Goal: Task Accomplishment & Management: Complete application form

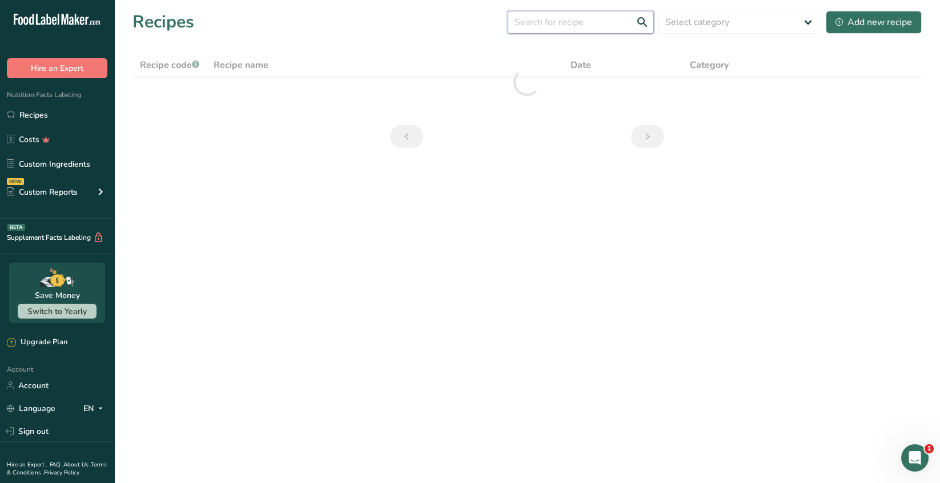
click at [540, 23] on input "text" at bounding box center [580, 22] width 146 height 23
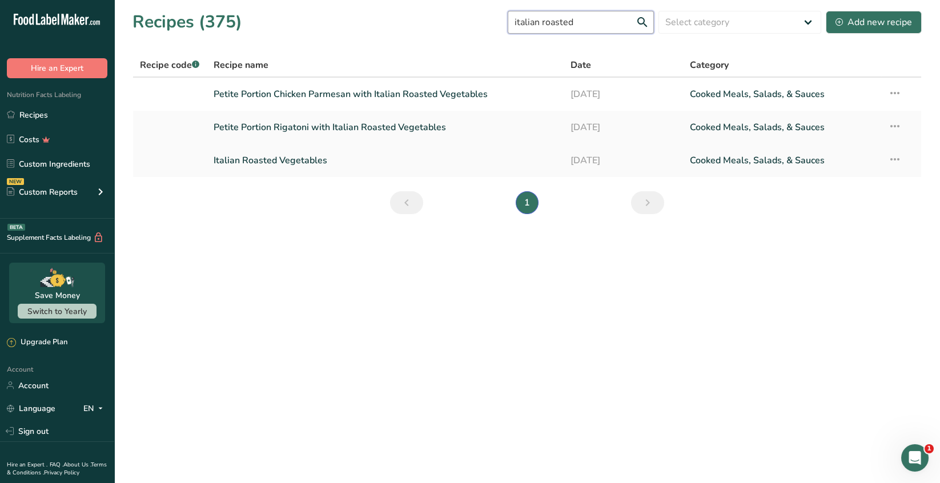
type input "italian roasted"
click at [261, 164] on link "Italian Roasted Vegetables" at bounding box center [385, 160] width 344 height 24
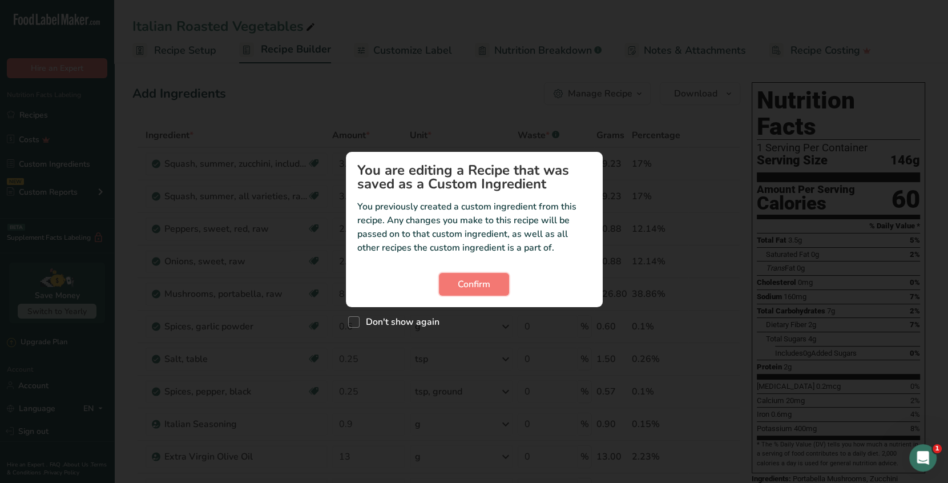
drag, startPoint x: 467, startPoint y: 283, endPoint x: 376, endPoint y: 216, distance: 113.1
click at [468, 283] on span "Confirm" at bounding box center [474, 284] width 33 height 14
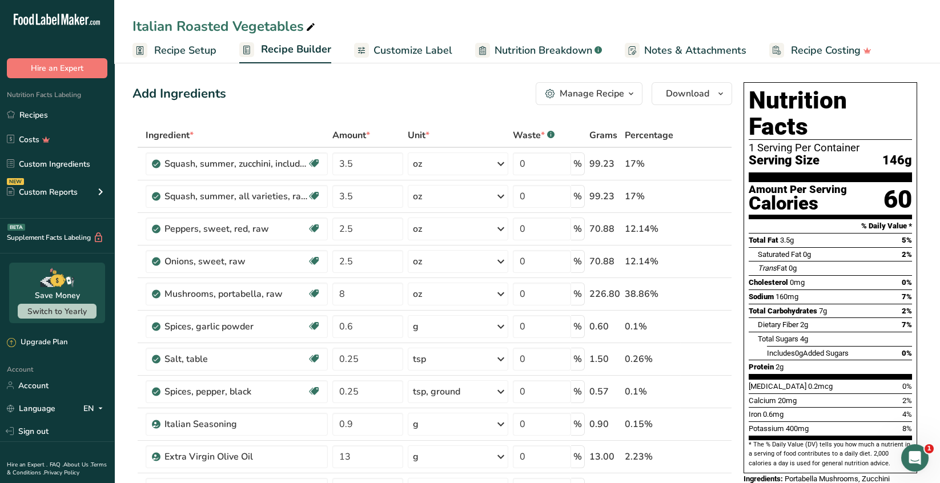
click at [176, 53] on span "Recipe Setup" at bounding box center [185, 50] width 62 height 15
click at [629, 94] on icon "button" at bounding box center [630, 94] width 9 height 14
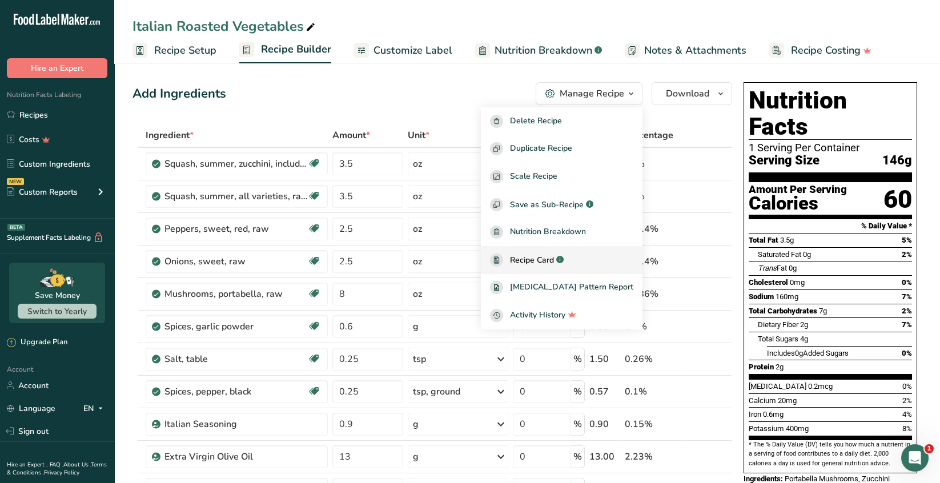
click at [554, 263] on span "Recipe Card" at bounding box center [532, 260] width 44 height 12
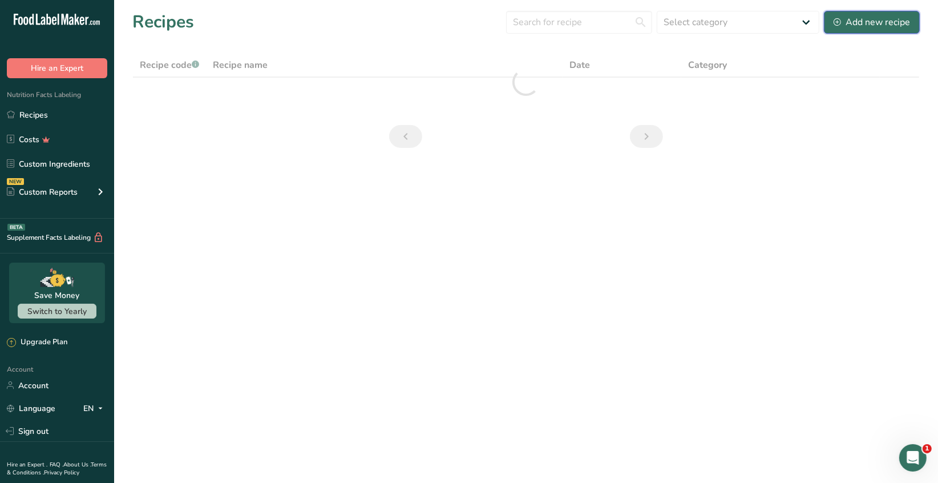
click at [866, 22] on div "Add new recipe" at bounding box center [872, 22] width 76 height 14
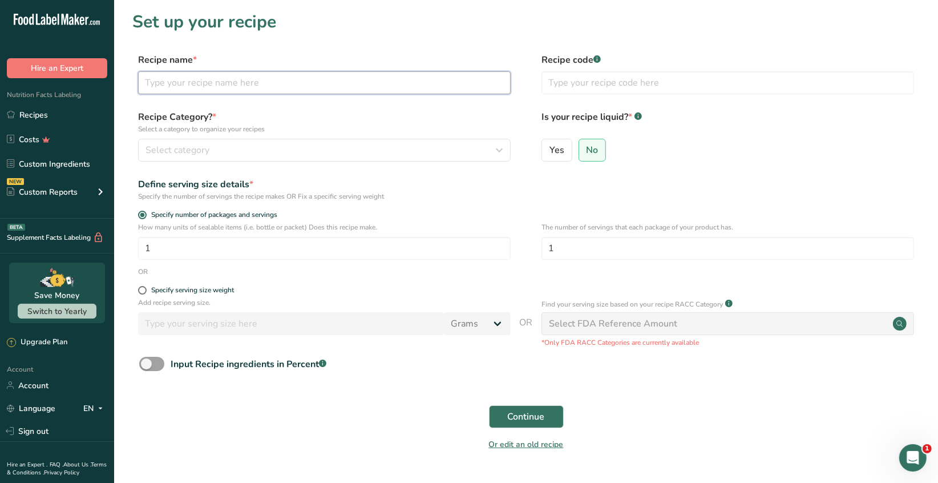
click at [193, 90] on input "text" at bounding box center [324, 82] width 373 height 23
type input "Italian Turkey Sausage"
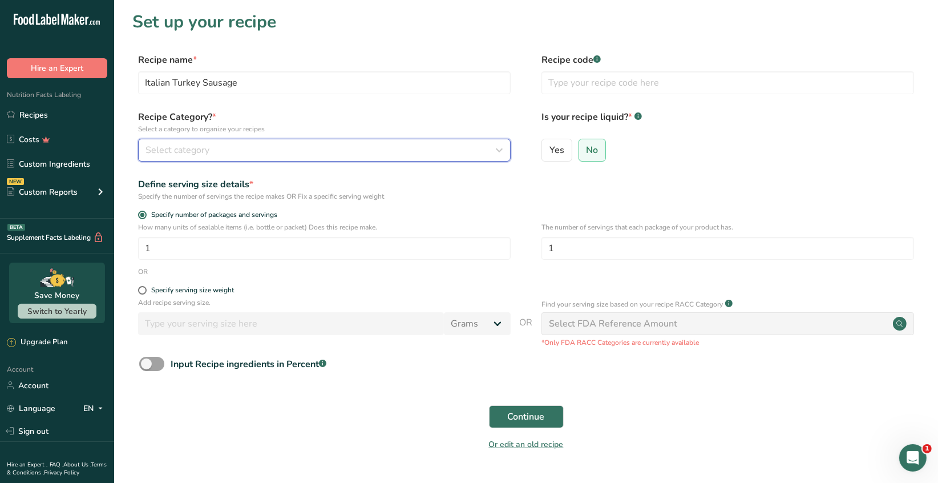
click at [220, 148] on div "Select category" at bounding box center [321, 150] width 351 height 14
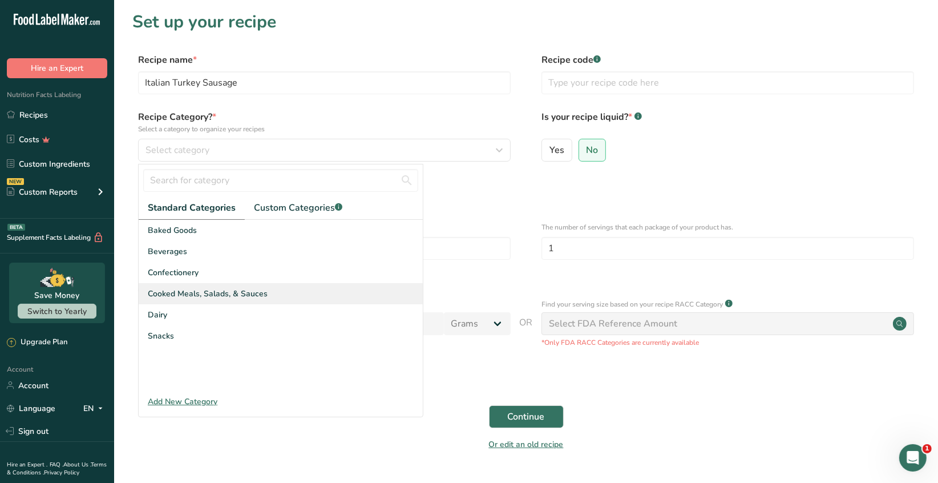
click at [197, 295] on span "Cooked Meals, Salads, & Sauces" at bounding box center [208, 294] width 120 height 12
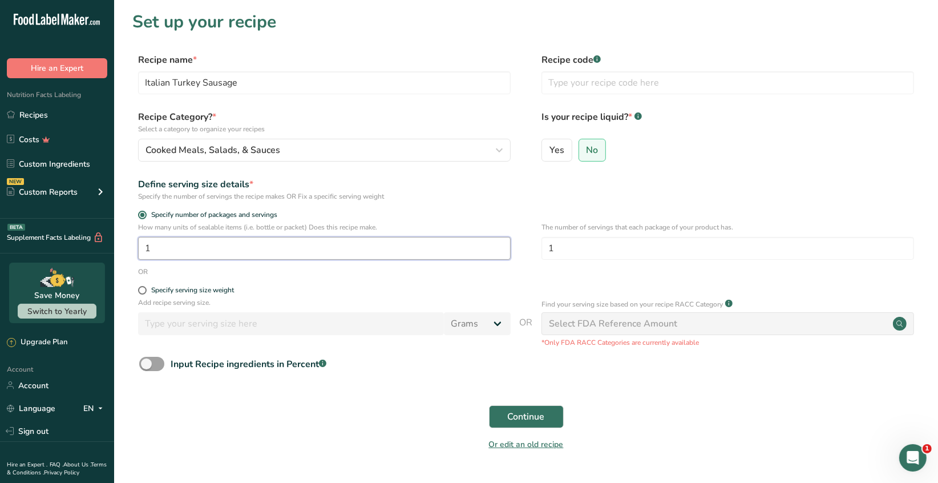
click at [154, 251] on input "1" at bounding box center [324, 248] width 373 height 23
type input "4"
click at [598, 154] on label "No" at bounding box center [593, 150] width 28 height 23
click at [587, 154] on input "No" at bounding box center [582, 149] width 7 height 7
click at [538, 414] on span "Continue" at bounding box center [526, 417] width 37 height 14
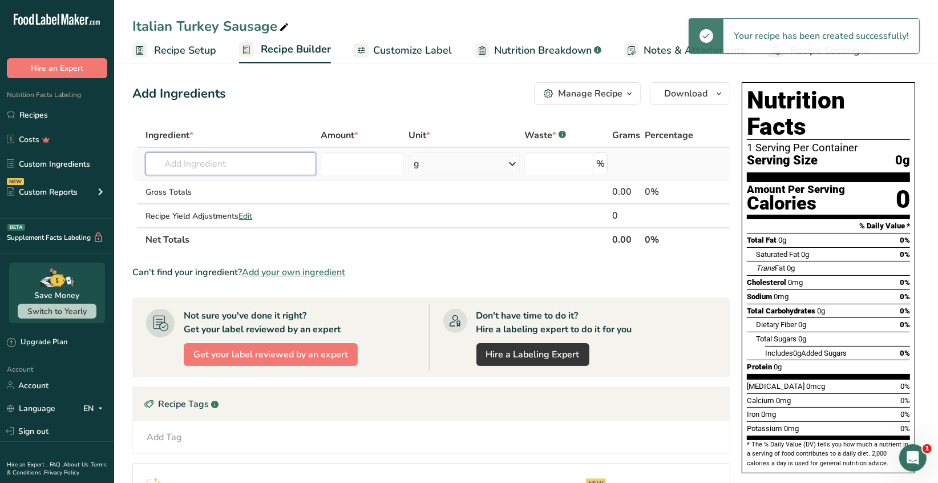
click at [180, 157] on input "text" at bounding box center [231, 163] width 170 height 23
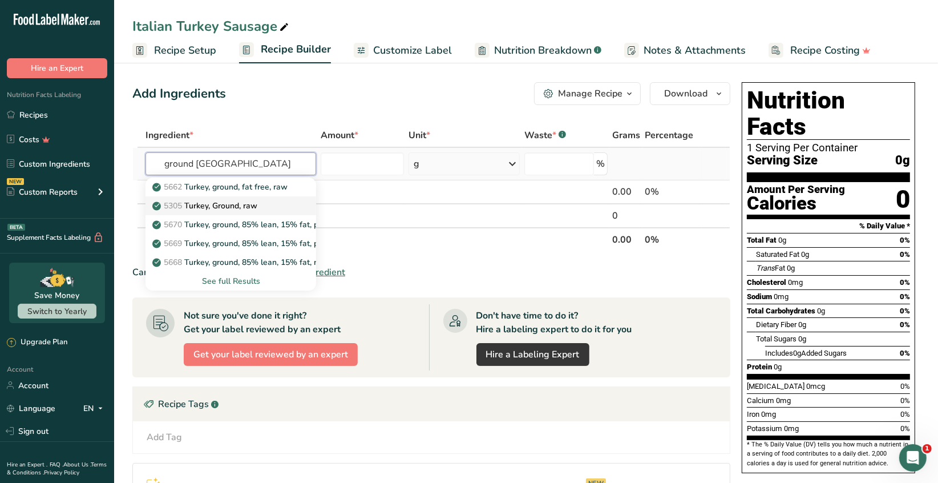
type input "ground [GEOGRAPHIC_DATA]"
click at [243, 202] on p "5305 [GEOGRAPHIC_DATA], Ground, raw" at bounding box center [206, 206] width 103 height 12
type input "Turkey, Ground, raw"
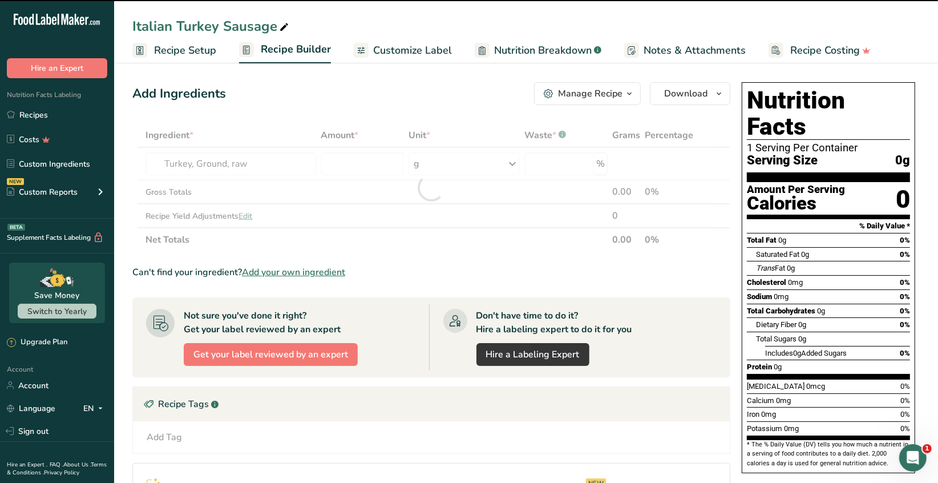
type input "0"
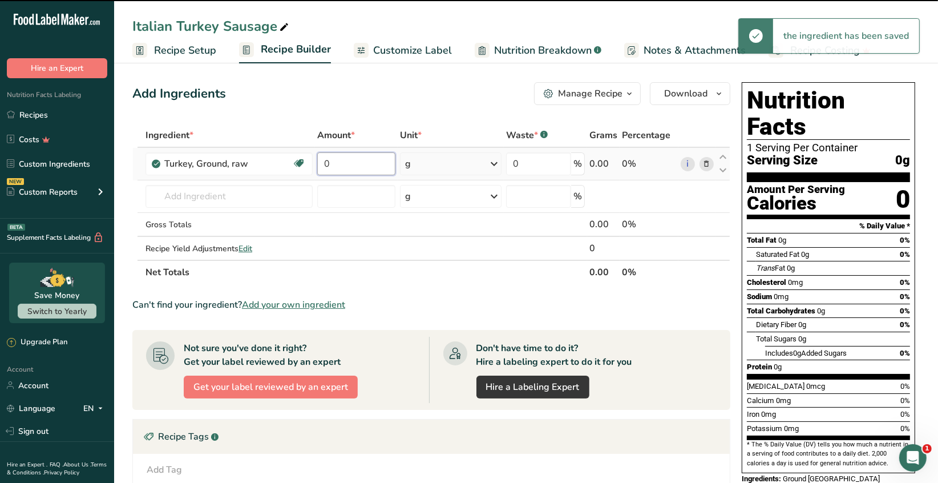
click at [339, 160] on input "0" at bounding box center [356, 163] width 78 height 23
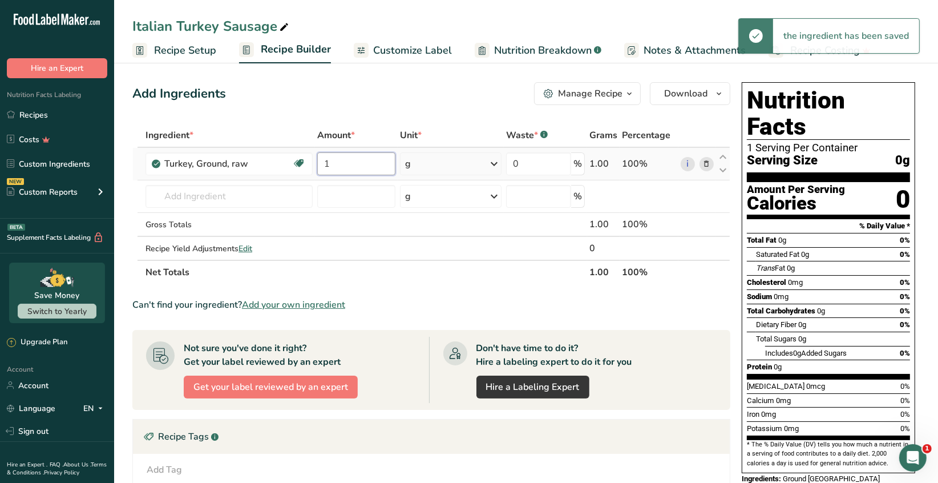
type input "1"
click at [495, 164] on div "Ingredient * Amount * Unit * Waste * .a-a{fill:#347362;}.b-a{fill:#fff;} Grams …" at bounding box center [431, 203] width 598 height 161
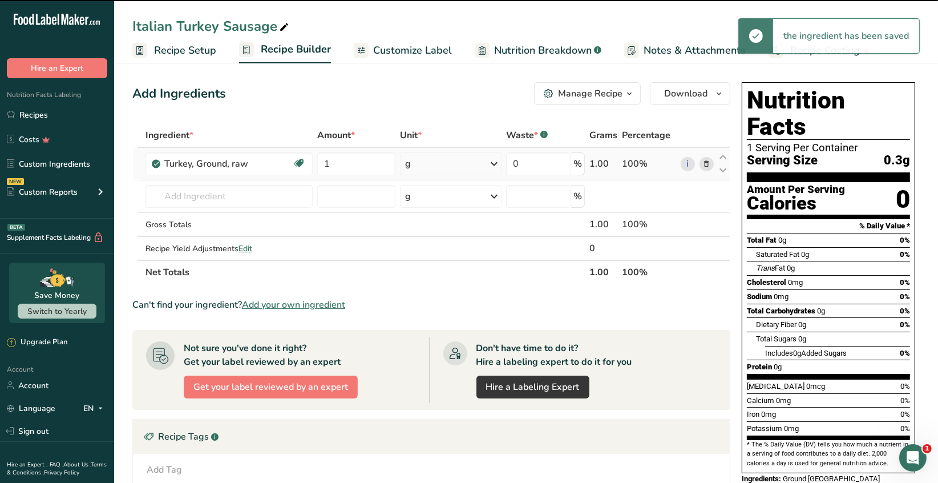
click at [496, 166] on icon at bounding box center [494, 164] width 14 height 21
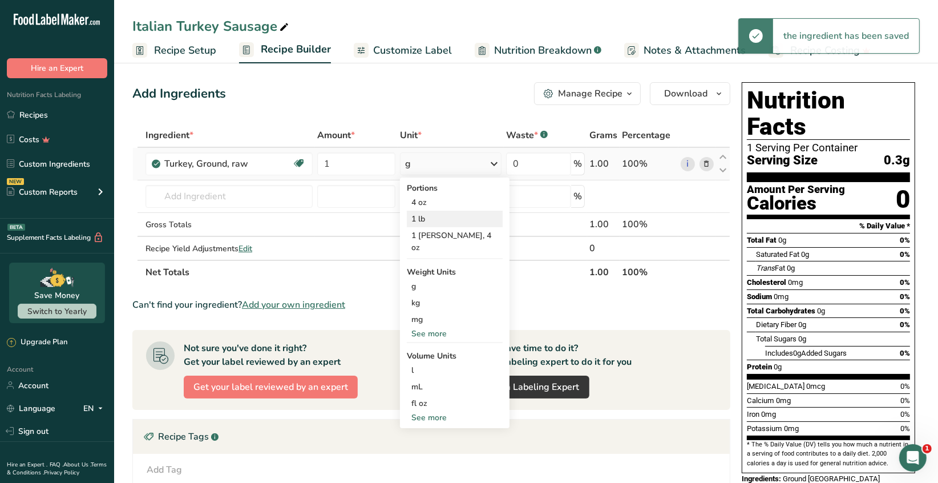
click at [430, 217] on div "1 lb" at bounding box center [455, 219] width 96 height 17
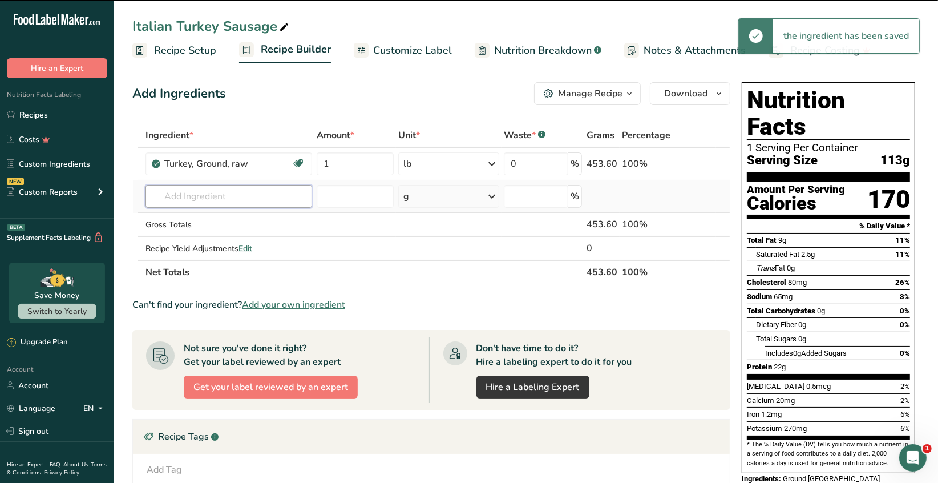
click at [176, 193] on input "text" at bounding box center [229, 196] width 167 height 23
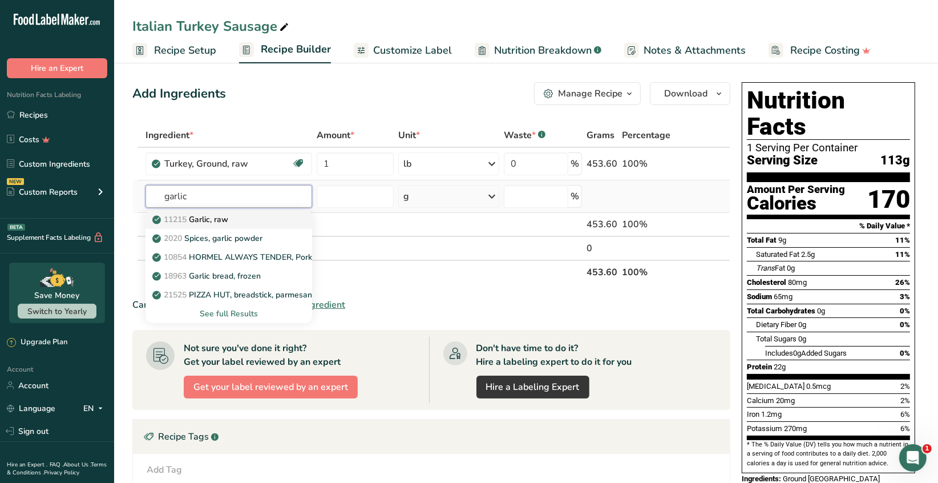
type input "garlic"
click at [234, 221] on div "11215 Garlic, raw" at bounding box center [220, 219] width 130 height 12
type input "Garlic, raw"
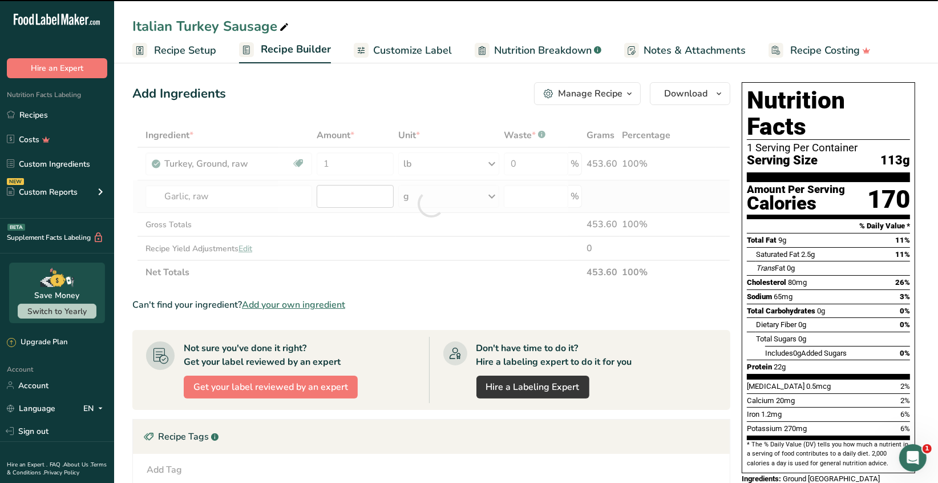
type input "0"
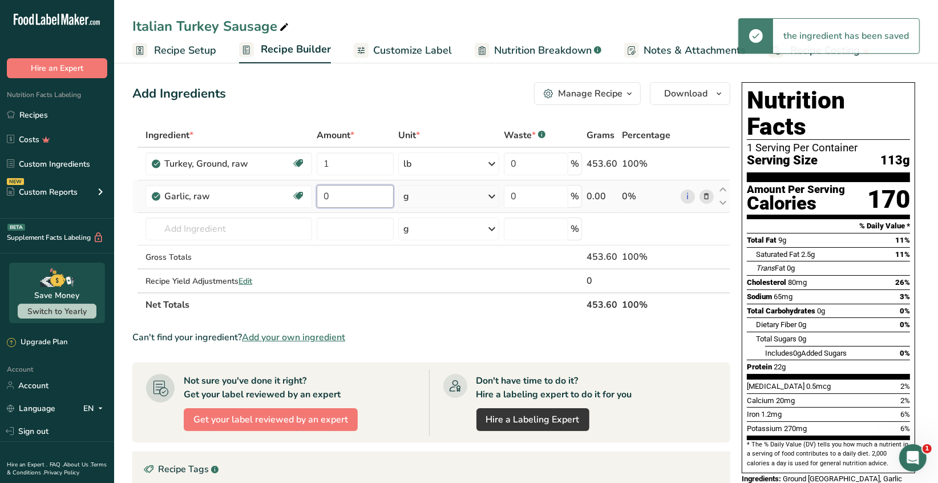
click at [332, 191] on input "0" at bounding box center [356, 196] width 78 height 23
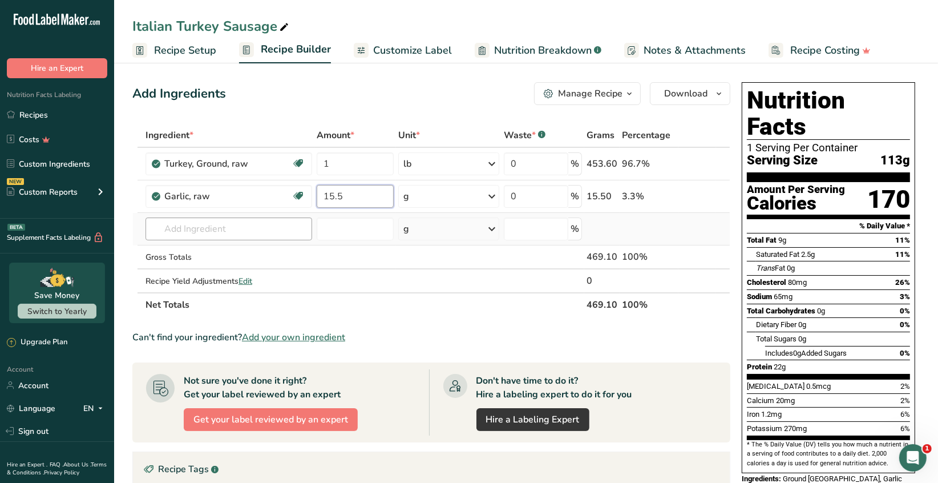
type input "15.5"
click at [243, 227] on div "Ingredient * Amount * Unit * Waste * .a-a{fill:#347362;}.b-a{fill:#fff;} Grams …" at bounding box center [431, 219] width 598 height 193
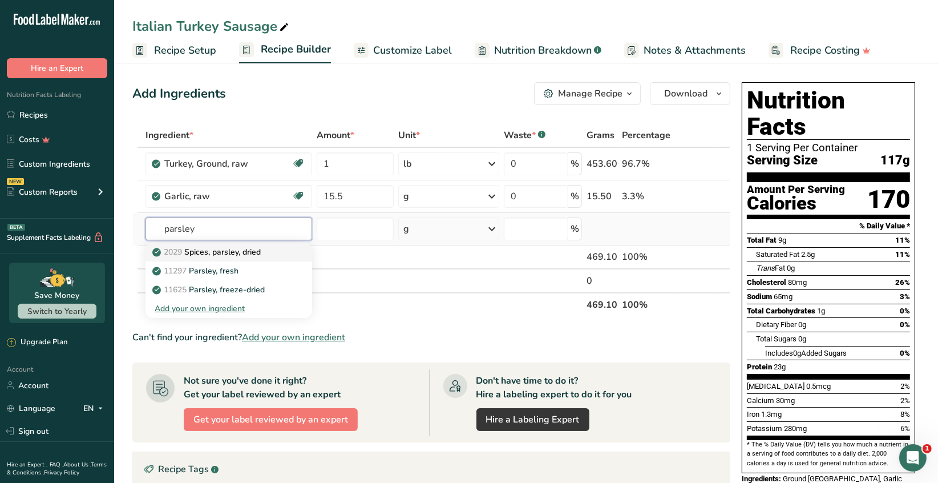
type input "parsley"
click at [241, 256] on p "2029 Spices, parsley, dried" at bounding box center [208, 252] width 106 height 12
type input "Spices, parsley, dried"
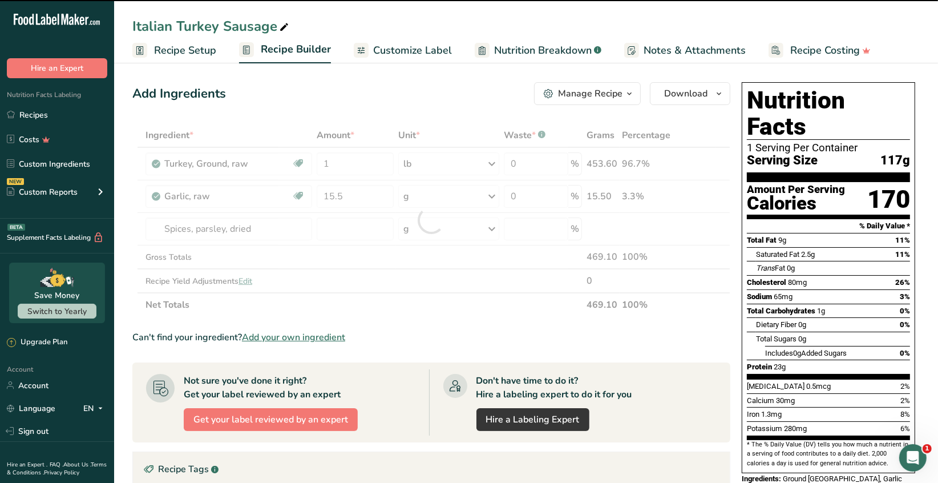
type input "0"
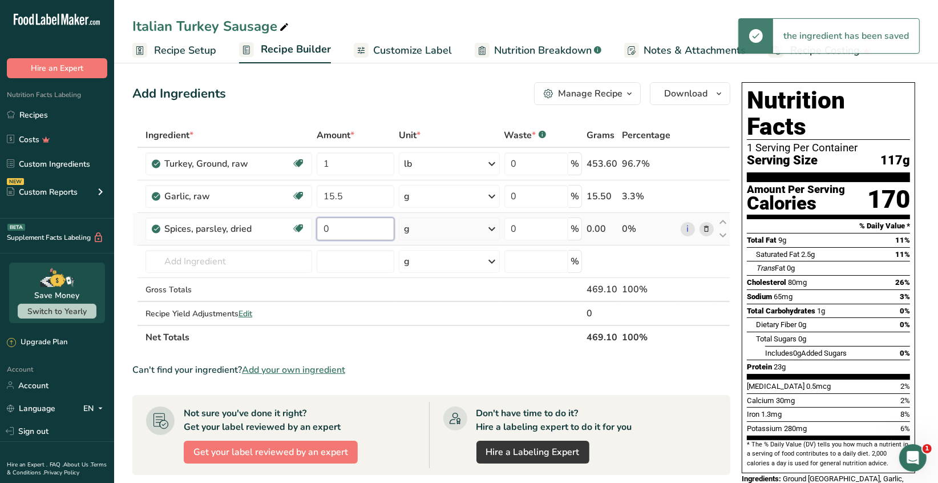
click at [336, 231] on input "0" at bounding box center [356, 228] width 78 height 23
type input "1"
click at [493, 230] on div "Ingredient * Amount * Unit * Waste * .a-a{fill:#347362;}.b-a{fill:#fff;} Grams …" at bounding box center [431, 236] width 598 height 226
click at [497, 233] on icon at bounding box center [493, 229] width 14 height 21
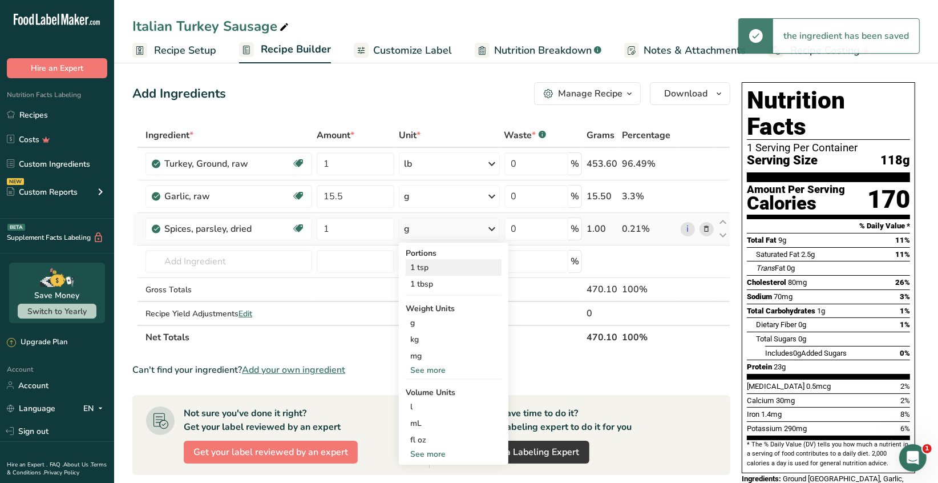
click at [440, 264] on div "1 tsp" at bounding box center [454, 267] width 96 height 17
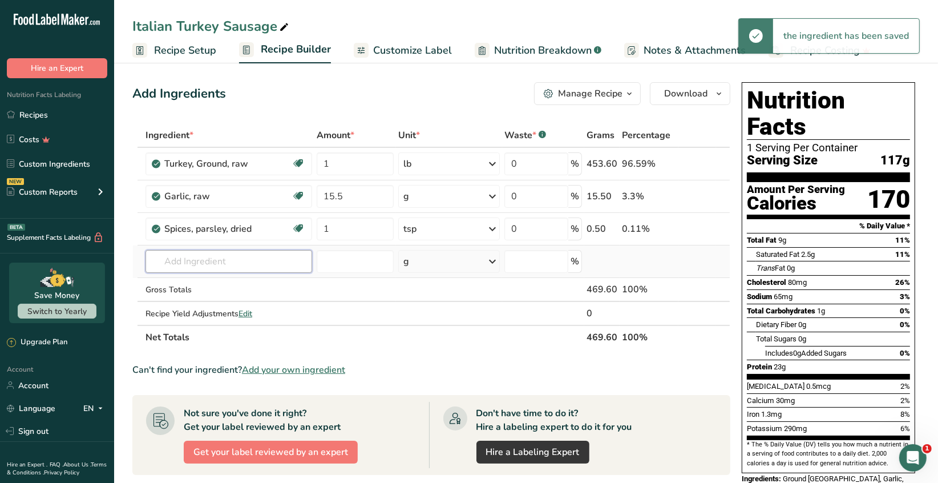
click at [176, 263] on input "text" at bounding box center [229, 261] width 167 height 23
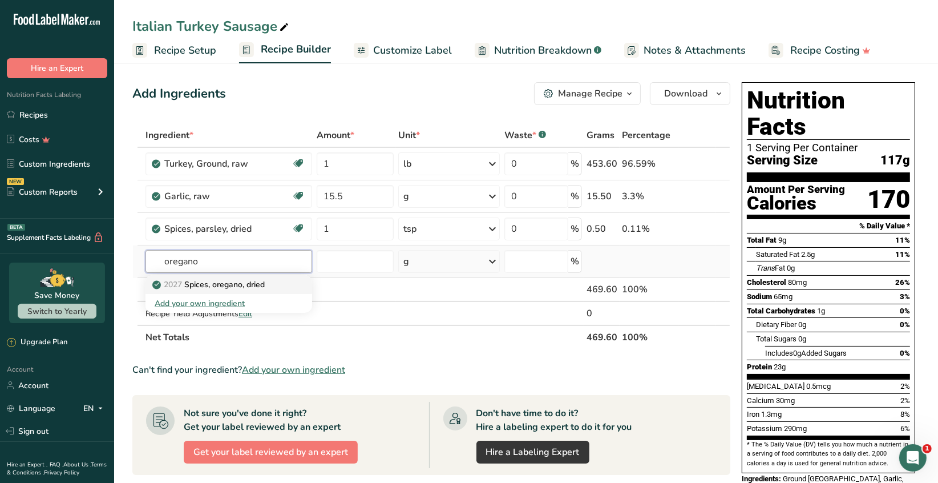
type input "oregano"
click at [244, 287] on p "2027 Spices, oregano, dried" at bounding box center [210, 285] width 110 height 12
type input "Spices, oregano, dried"
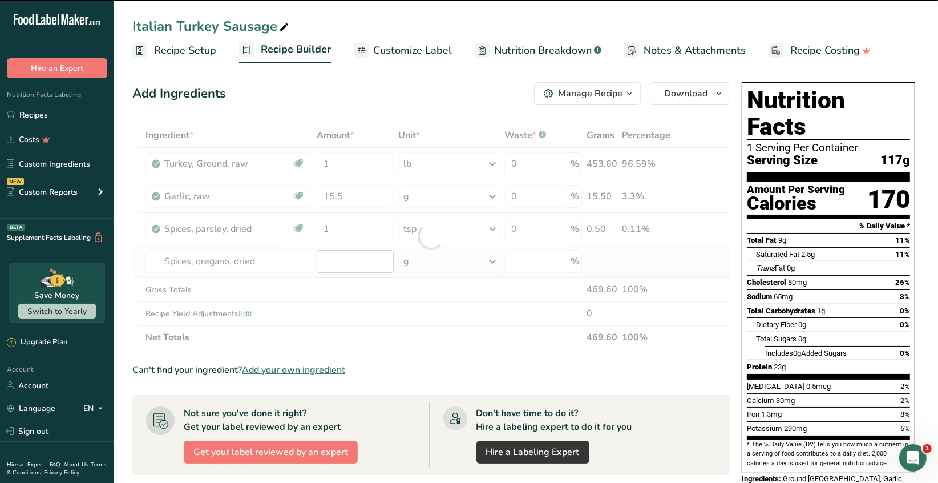
type input "0"
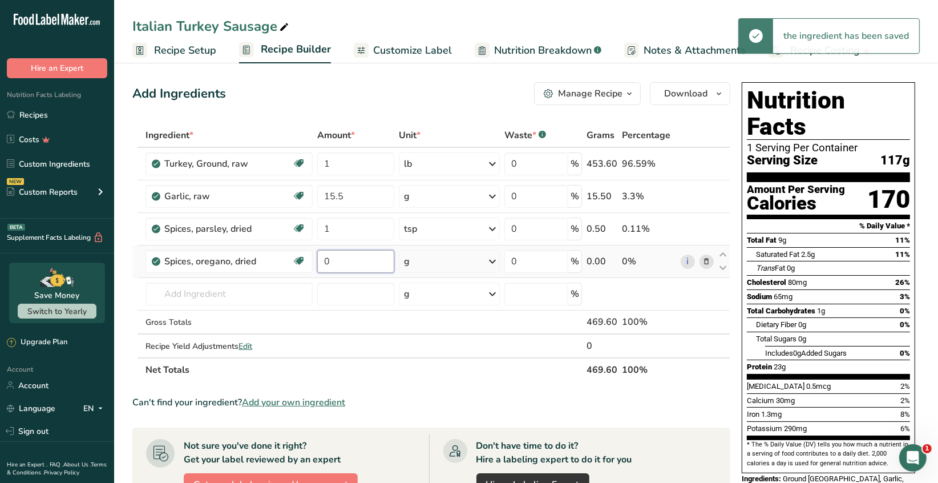
click at [336, 259] on input "0" at bounding box center [355, 261] width 77 height 23
type input "0.5"
click at [491, 260] on div "Ingredient * Amount * Unit * Waste * .a-a{fill:#347362;}.b-a{fill:#fff;} Grams …" at bounding box center [431, 252] width 598 height 259
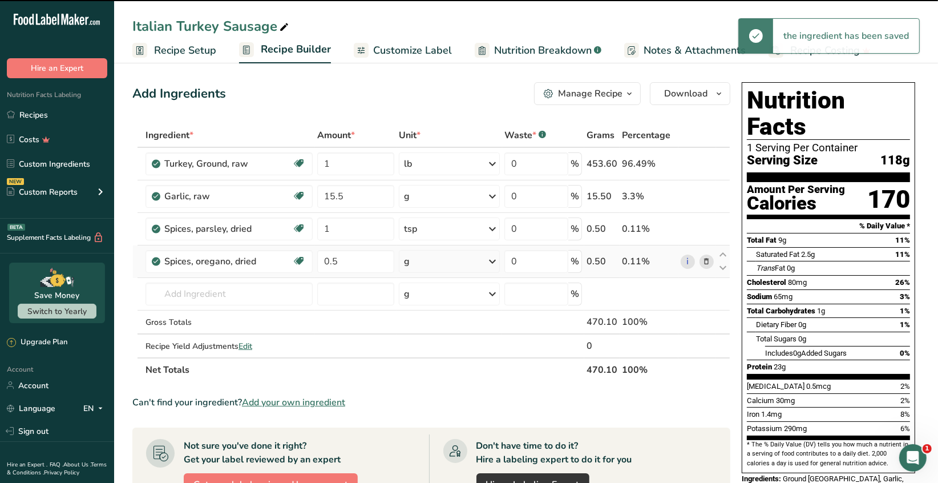
click at [494, 263] on icon at bounding box center [493, 261] width 14 height 21
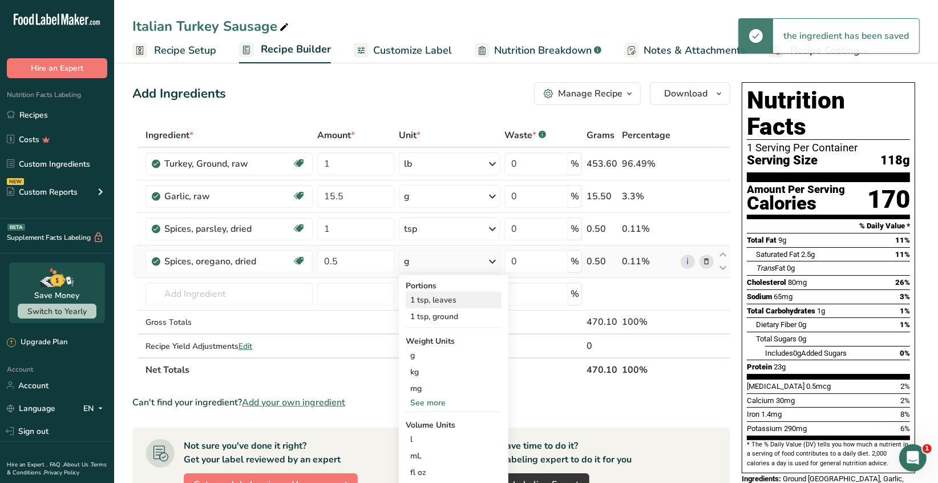
click at [450, 300] on div "1 tsp, leaves" at bounding box center [454, 300] width 96 height 17
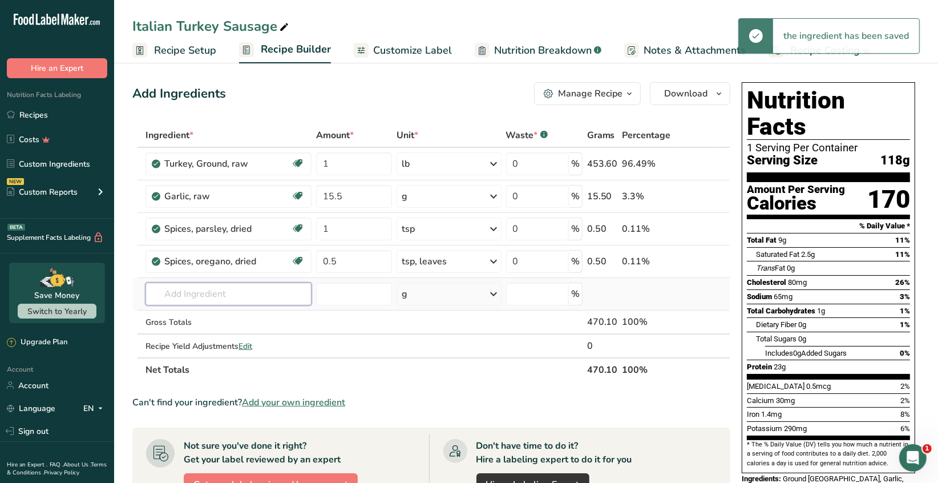
click at [180, 294] on input "text" at bounding box center [229, 294] width 166 height 23
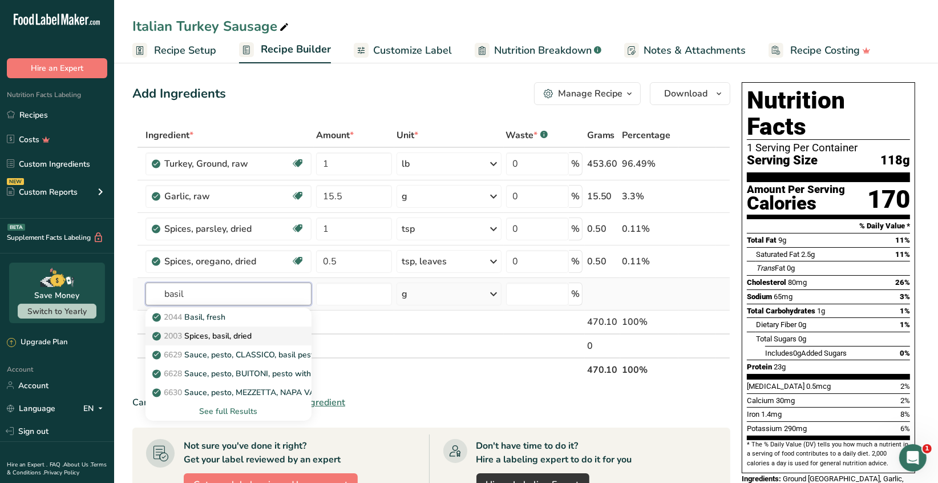
type input "basil"
click at [239, 335] on p "2003 Spices, basil, dried" at bounding box center [203, 336] width 97 height 12
type input "Spices, basil, dried"
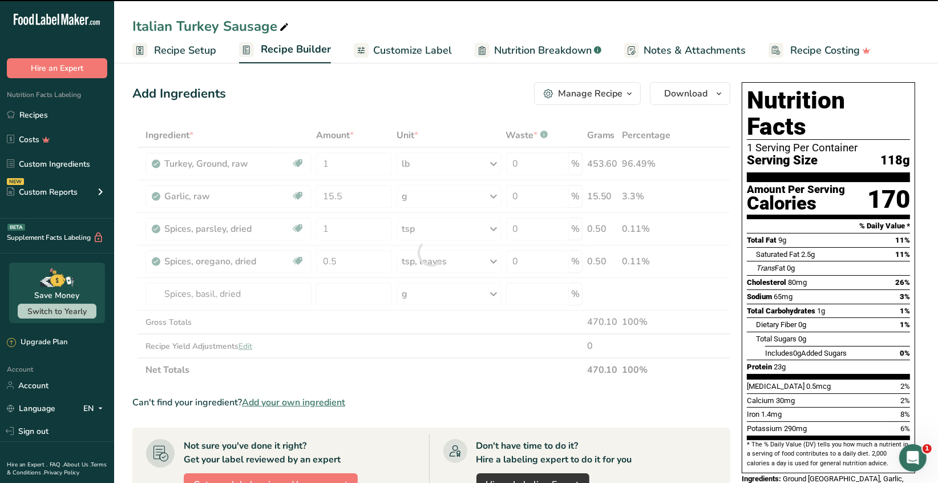
type input "0"
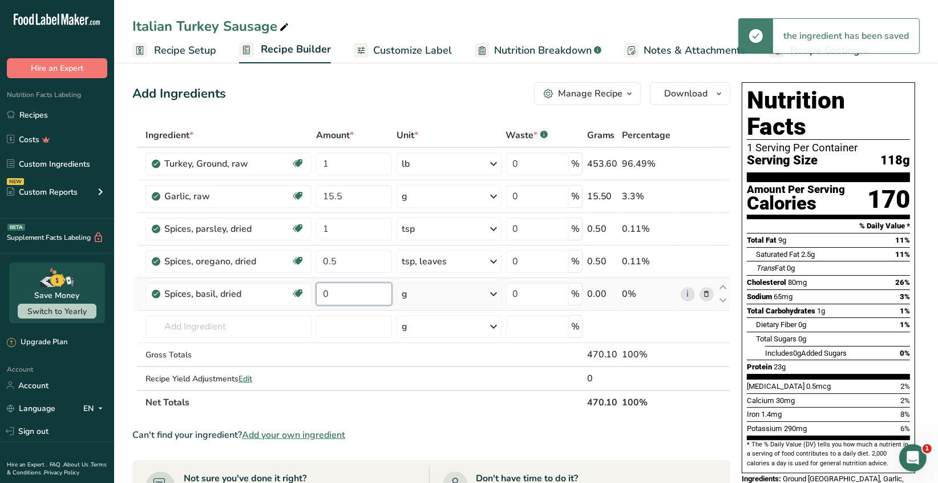
click at [332, 295] on input "0" at bounding box center [354, 294] width 76 height 23
type input "0.5"
click at [493, 295] on div "Ingredient * Amount * Unit * Waste * .a-a{fill:#347362;}.b-a{fill:#fff;} Grams …" at bounding box center [431, 268] width 598 height 291
click at [493, 295] on icon at bounding box center [494, 294] width 14 height 21
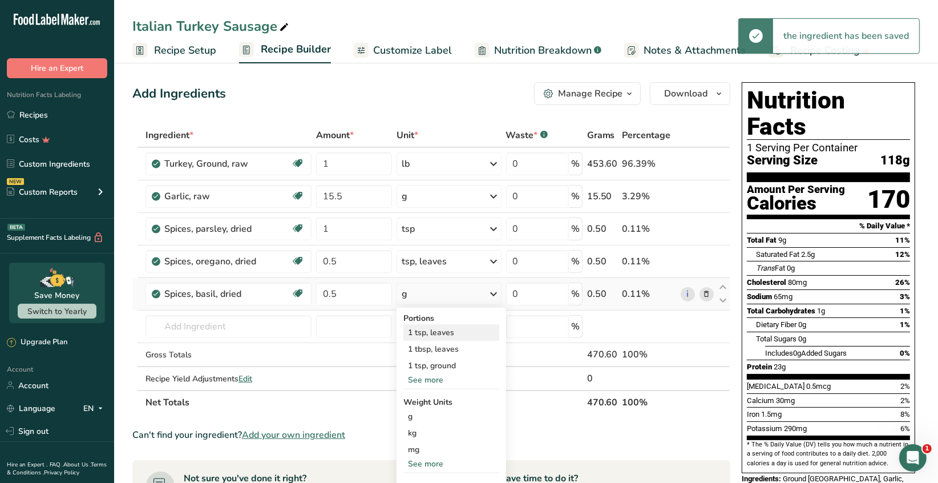
click at [442, 332] on div "1 tsp, leaves" at bounding box center [452, 332] width 96 height 17
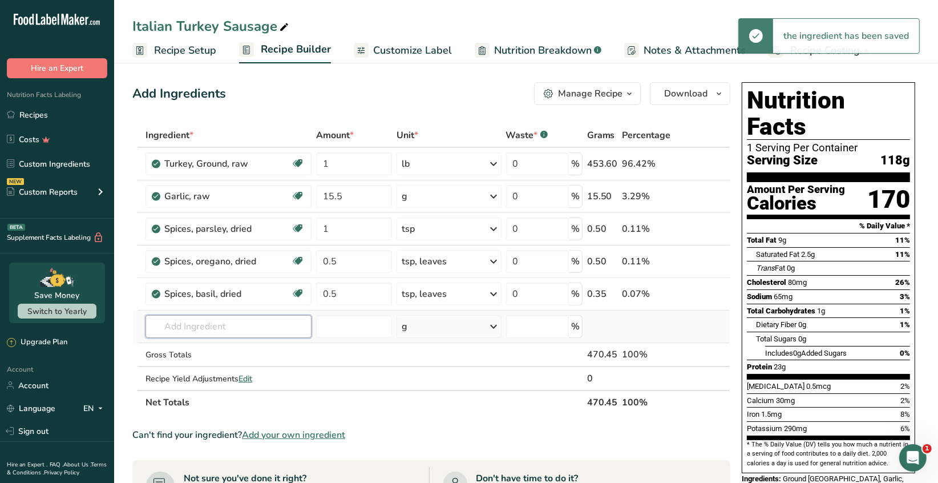
click at [187, 323] on input "text" at bounding box center [229, 326] width 166 height 23
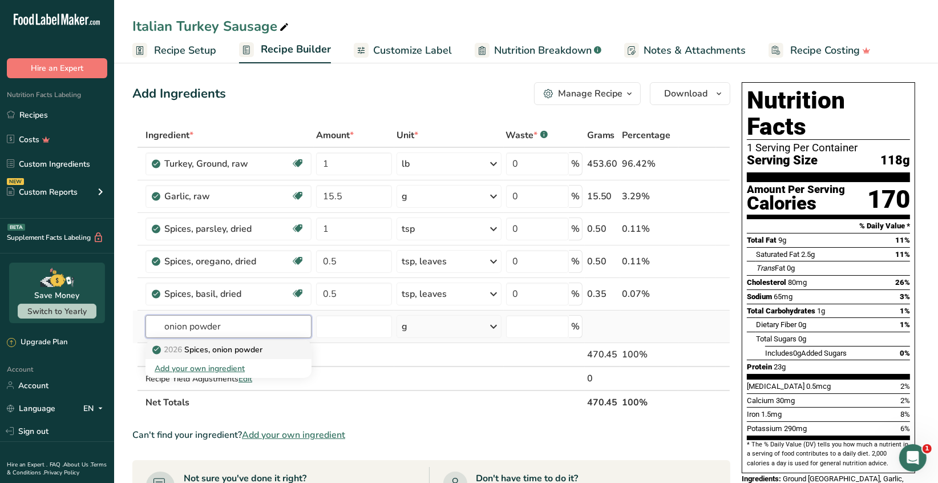
type input "onion powder"
click at [225, 352] on p "2026 Spices, onion powder" at bounding box center [209, 350] width 108 height 12
type input "Spices, onion powder"
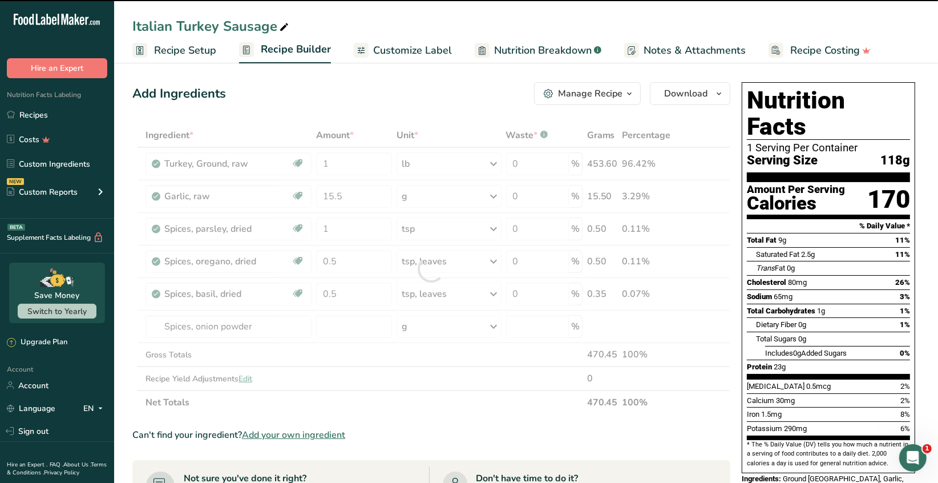
type input "0"
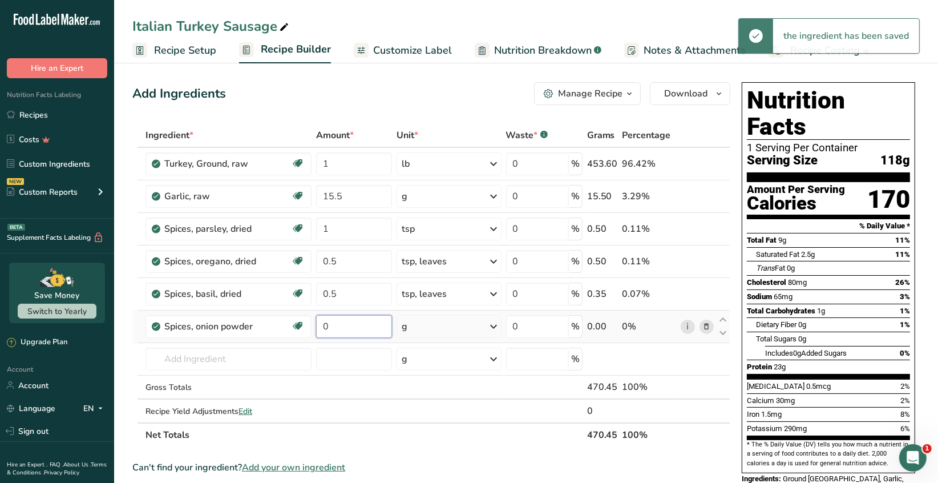
click at [335, 326] on input "0" at bounding box center [354, 326] width 76 height 23
type input "0.5"
click at [493, 326] on div "Ingredient * Amount * Unit * Waste * .a-a{fill:#347362;}.b-a{fill:#fff;} Grams …" at bounding box center [431, 285] width 598 height 324
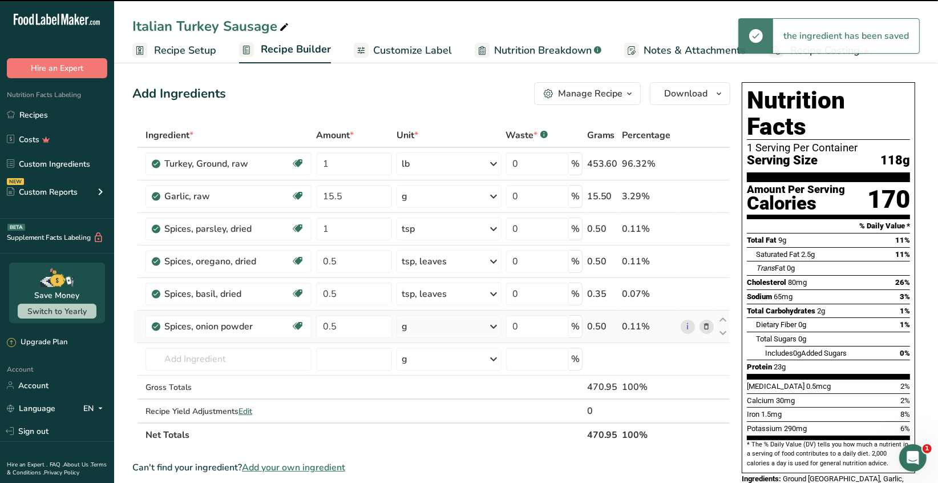
click at [493, 326] on icon at bounding box center [494, 326] width 14 height 21
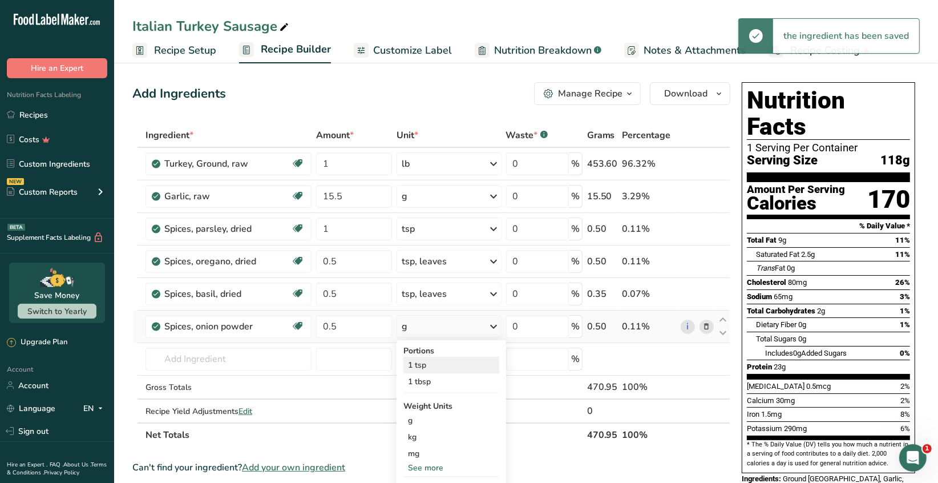
click at [441, 365] on div "1 tsp" at bounding box center [452, 365] width 96 height 17
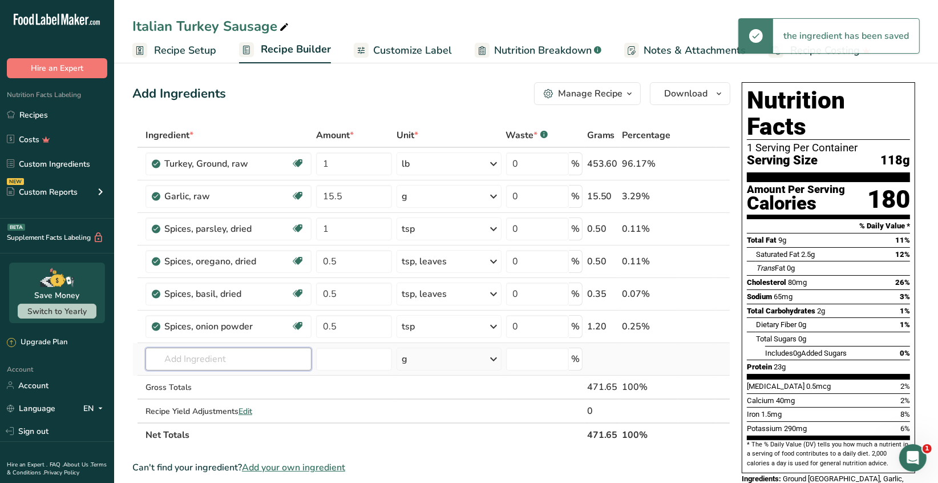
drag, startPoint x: 179, startPoint y: 357, endPoint x: 207, endPoint y: 362, distance: 28.4
click at [179, 357] on input "text" at bounding box center [229, 359] width 166 height 23
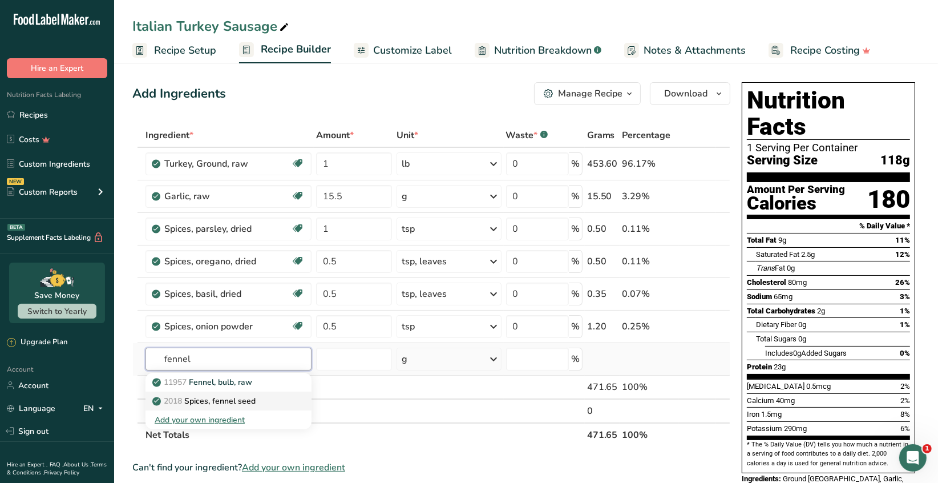
type input "fennel"
click at [240, 405] on p "2018 Spices, fennel seed" at bounding box center [205, 401] width 101 height 12
type input "Spices, fennel seed"
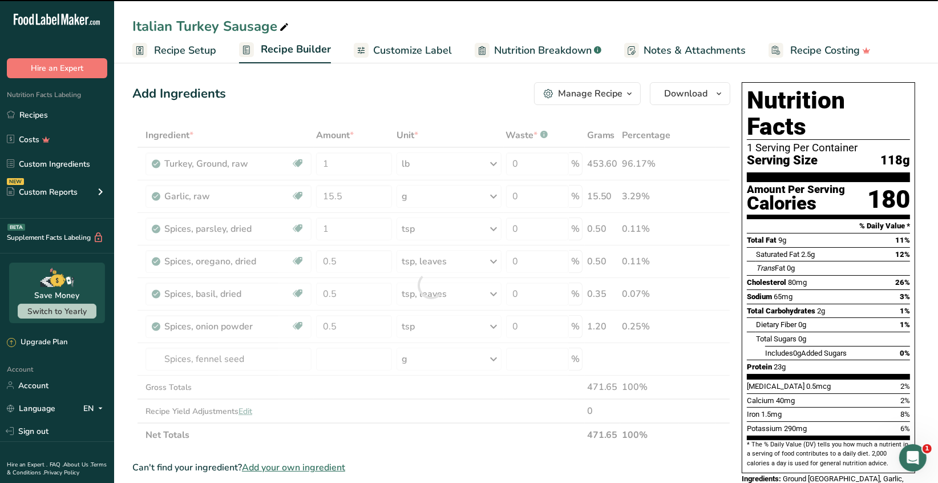
type input "0"
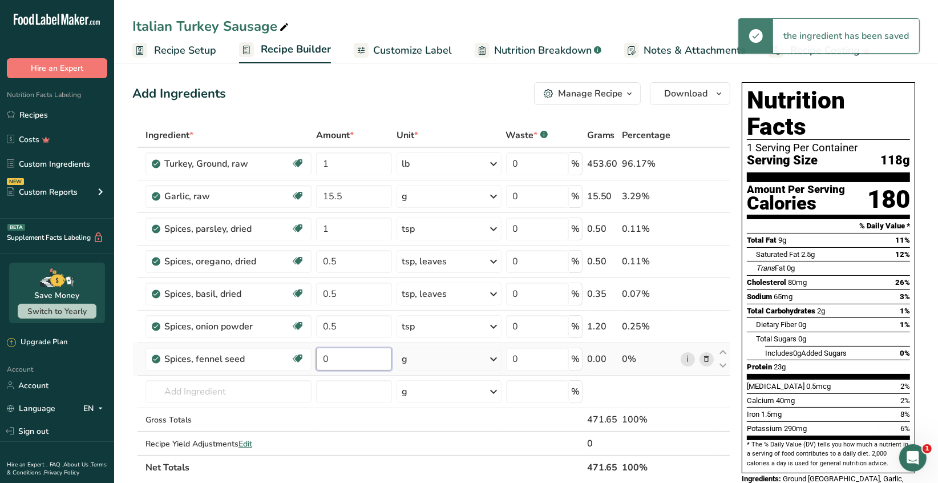
click at [330, 360] on input "0" at bounding box center [354, 359] width 76 height 23
type input "0.5"
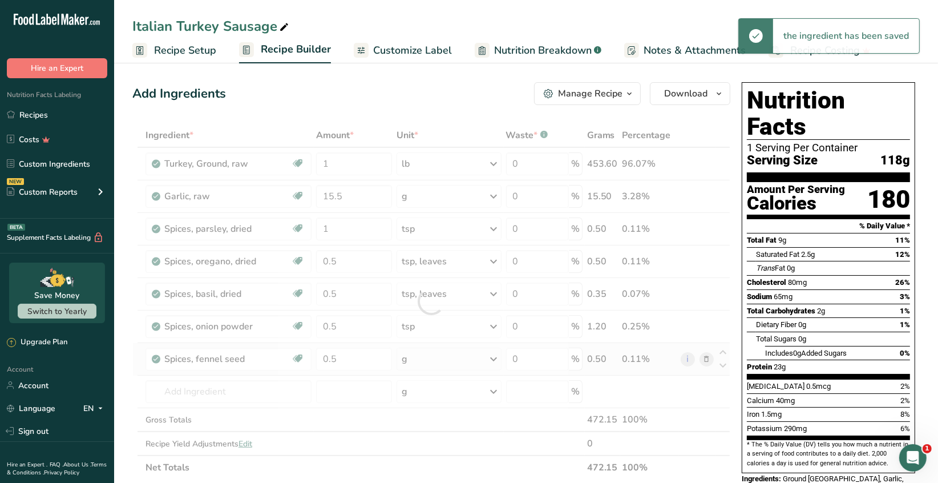
click at [492, 361] on div "Ingredient * Amount * Unit * Waste * .a-a{fill:#347362;}.b-a{fill:#fff;} Grams …" at bounding box center [431, 301] width 598 height 356
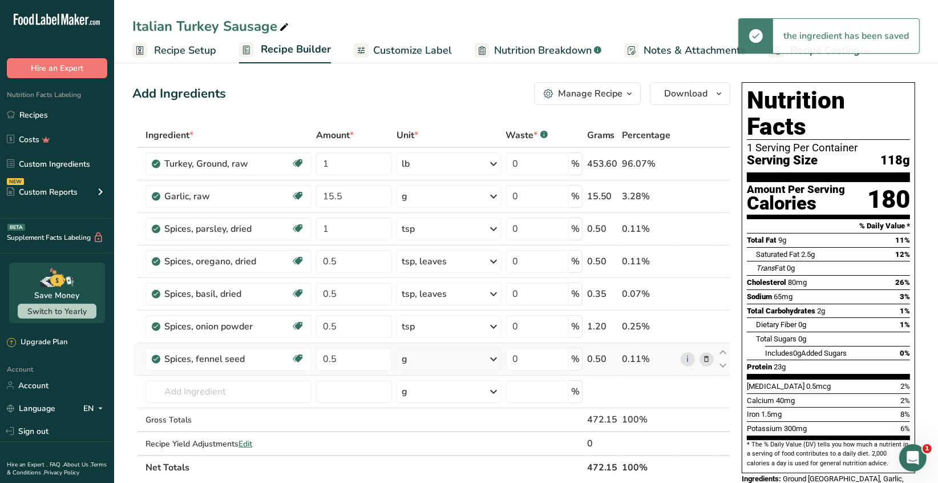
click at [493, 361] on icon at bounding box center [494, 359] width 14 height 21
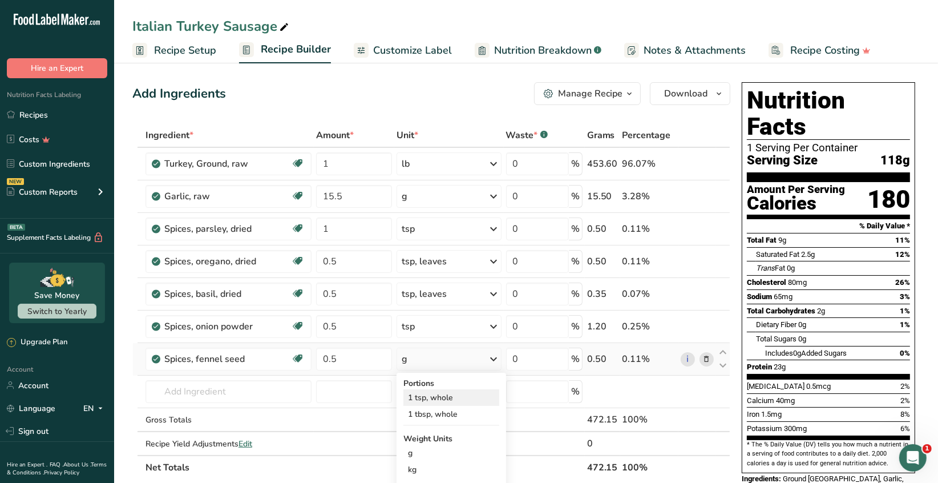
click at [450, 397] on div "1 tsp, whole" at bounding box center [452, 397] width 96 height 17
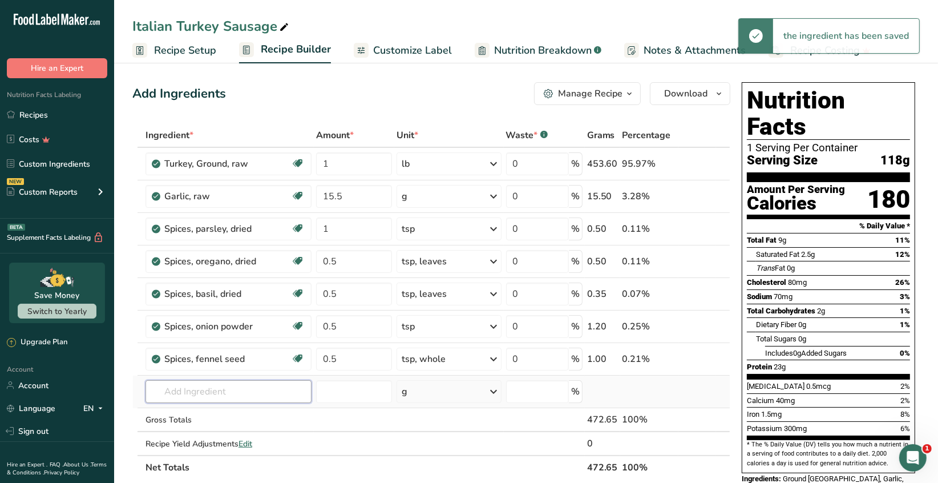
click at [171, 391] on input "text" at bounding box center [229, 391] width 166 height 23
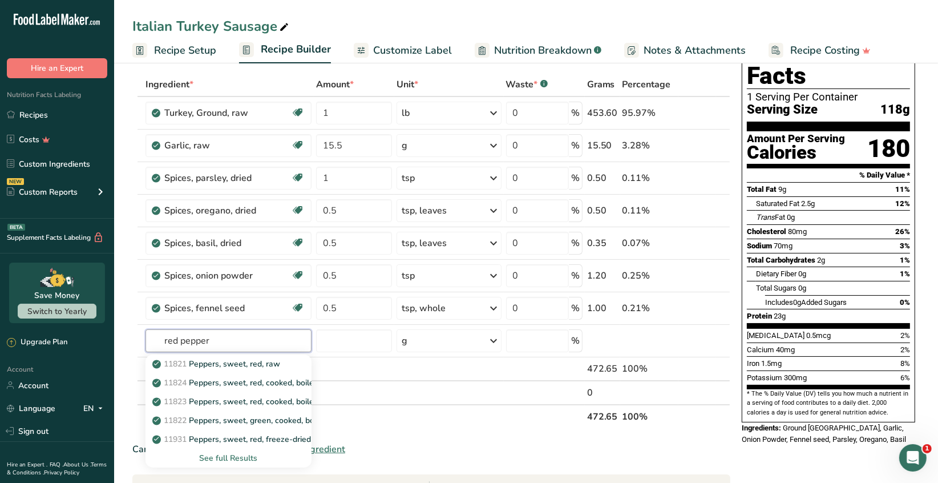
scroll to position [114, 0]
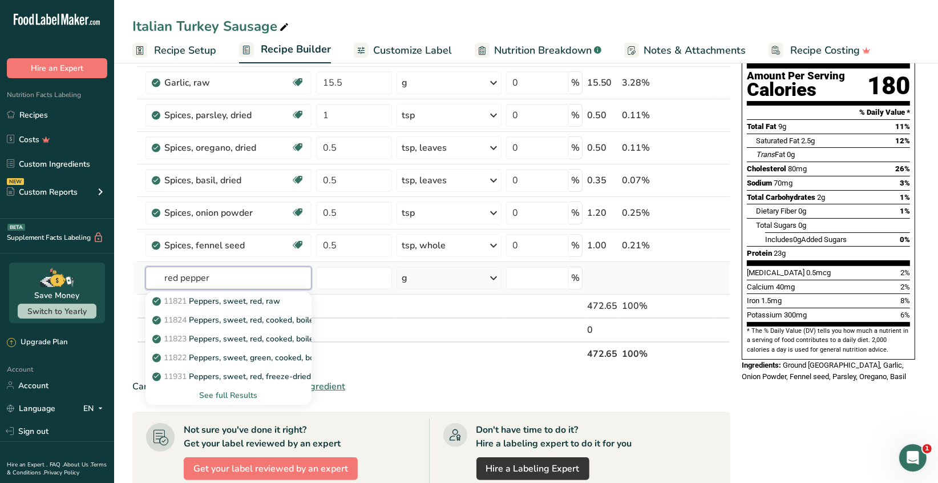
type input "red pepper"
click at [239, 397] on div "See full Results" at bounding box center [229, 395] width 148 height 12
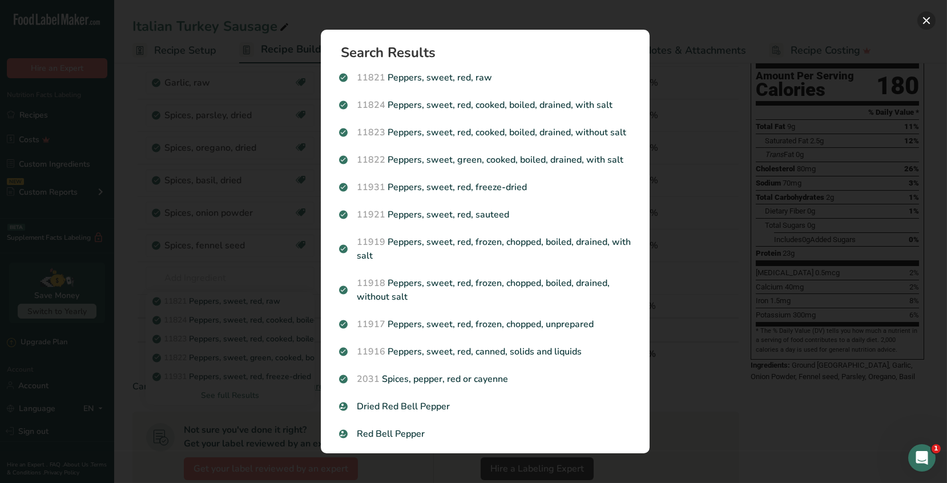
click at [921, 21] on button "Search results modal" at bounding box center [926, 20] width 18 height 18
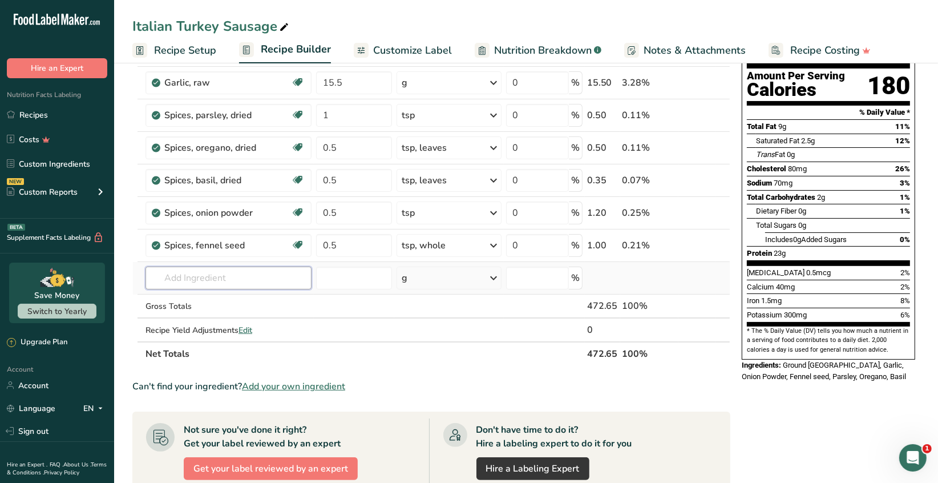
click at [176, 278] on input "text" at bounding box center [229, 278] width 166 height 23
type input "dried red pepper"
drag, startPoint x: 273, startPoint y: 277, endPoint x: 93, endPoint y: 263, distance: 180.4
click at [111, 269] on div ".a-20{fill:#fff;} Hire an Expert Nutrition Facts Labeling Recipes Costs Custom …" at bounding box center [469, 355] width 938 height 938
type input "spices, red"
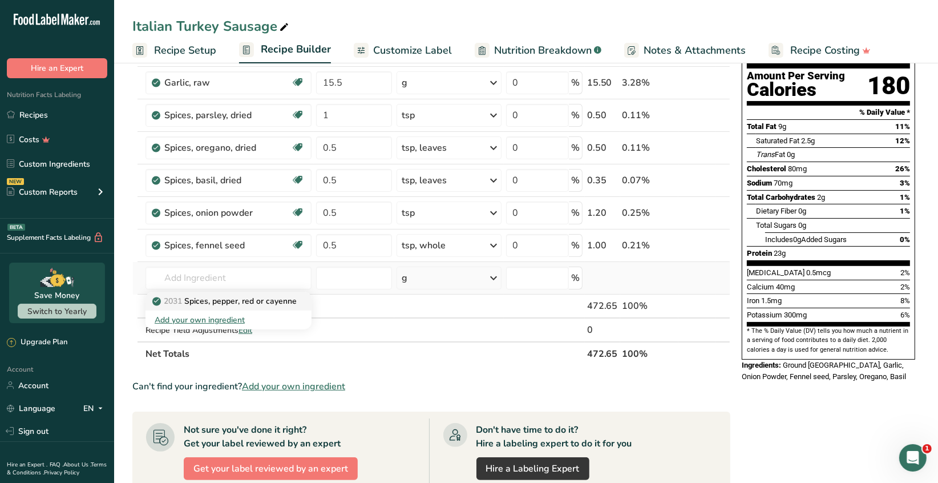
click at [214, 303] on p "2031 Spices, pepper, red or cayenne" at bounding box center [226, 301] width 142 height 12
type input "Spices, pepper, red or cayenne"
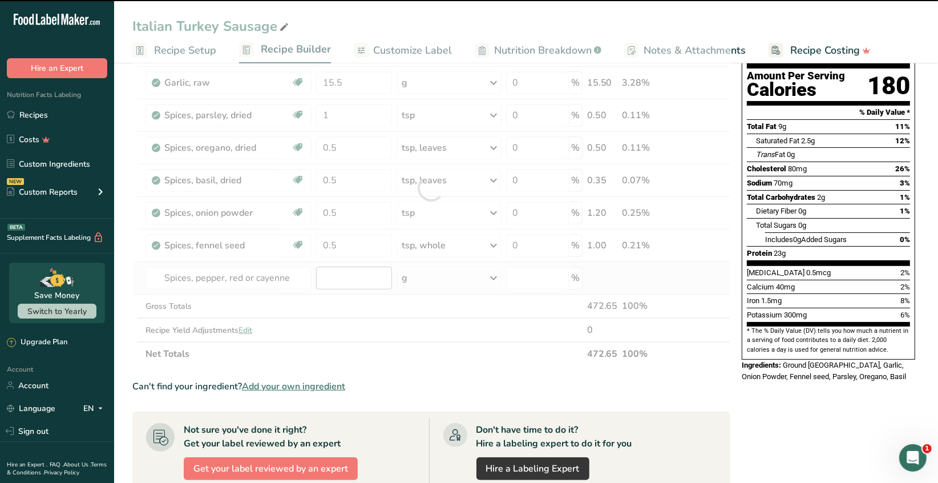
type input "0"
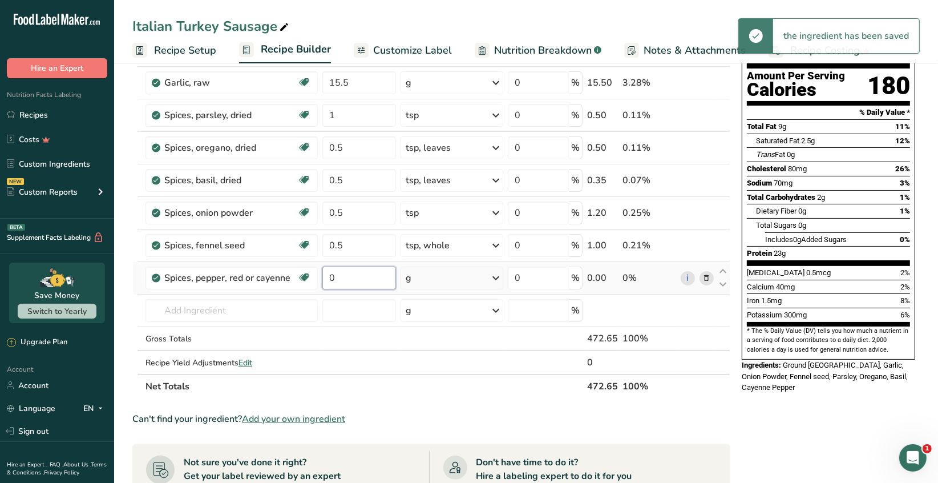
click at [337, 276] on input "0" at bounding box center [359, 278] width 74 height 23
type input "0.25"
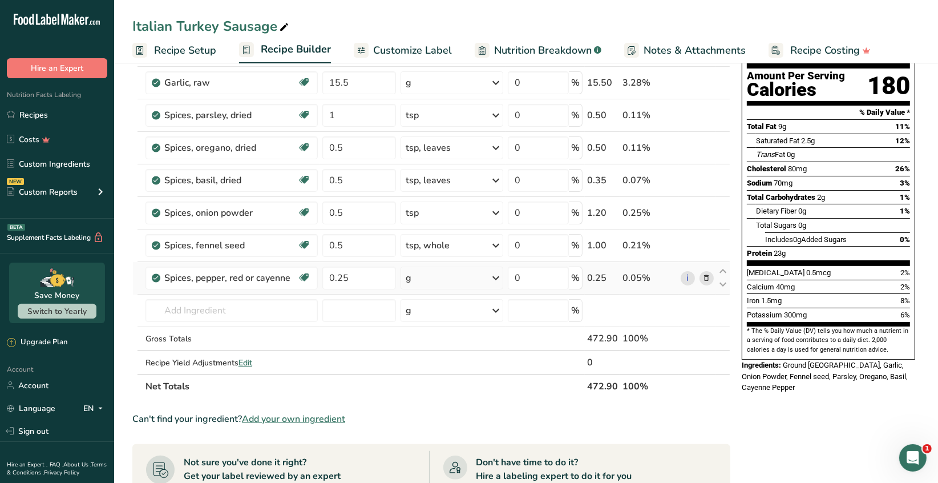
click at [500, 277] on div "Ingredient * Amount * Unit * Waste * .a-a{fill:#347362;}.b-a{fill:#fff;} Grams …" at bounding box center [431, 204] width 598 height 389
click at [497, 277] on icon at bounding box center [496, 278] width 14 height 21
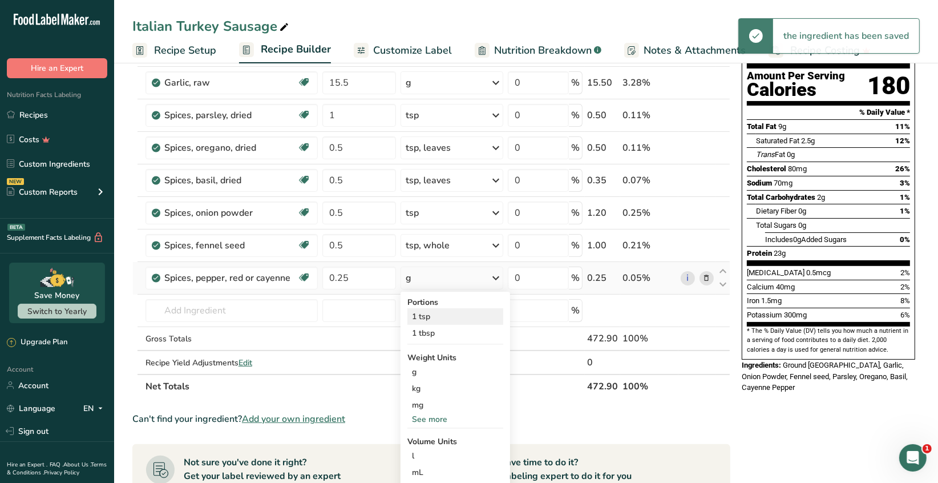
click at [437, 318] on div "1 tsp" at bounding box center [456, 316] width 96 height 17
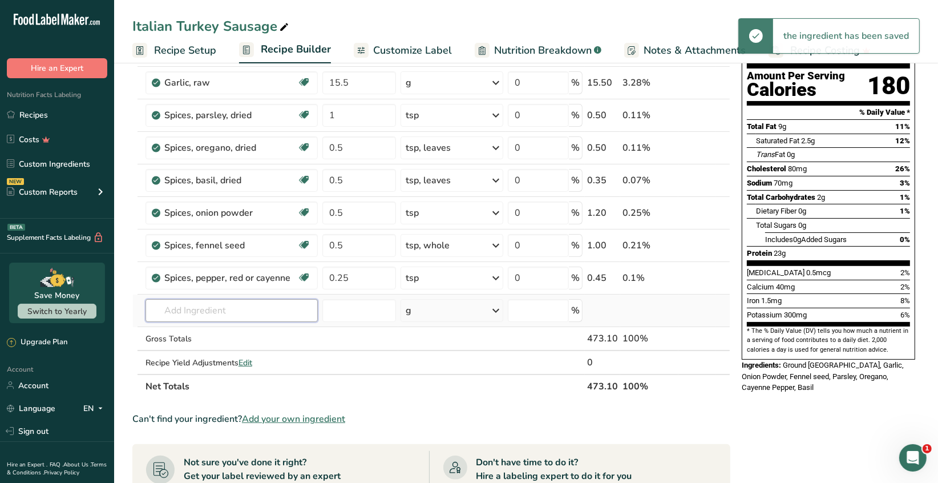
click at [176, 307] on input "text" at bounding box center [232, 310] width 172 height 23
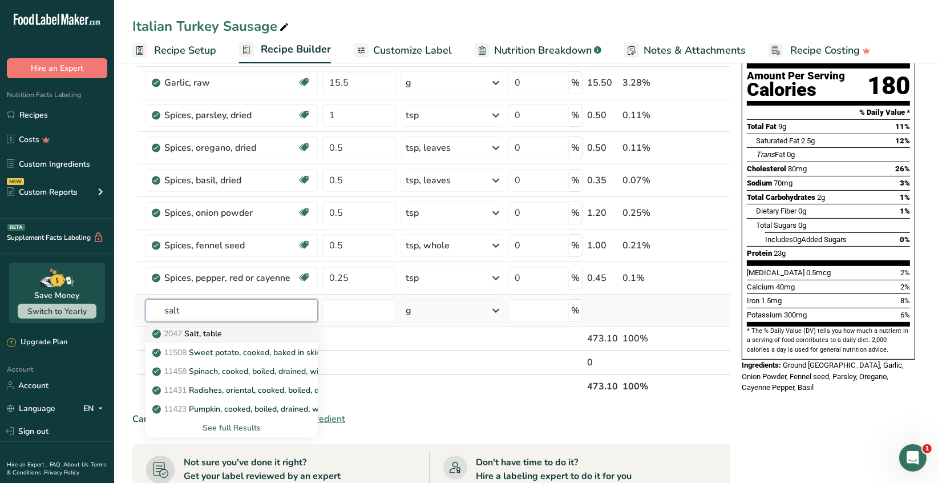
type input "salt"
click at [204, 328] on p "2047 Salt, table" at bounding box center [188, 334] width 67 height 12
type input "Salt, table"
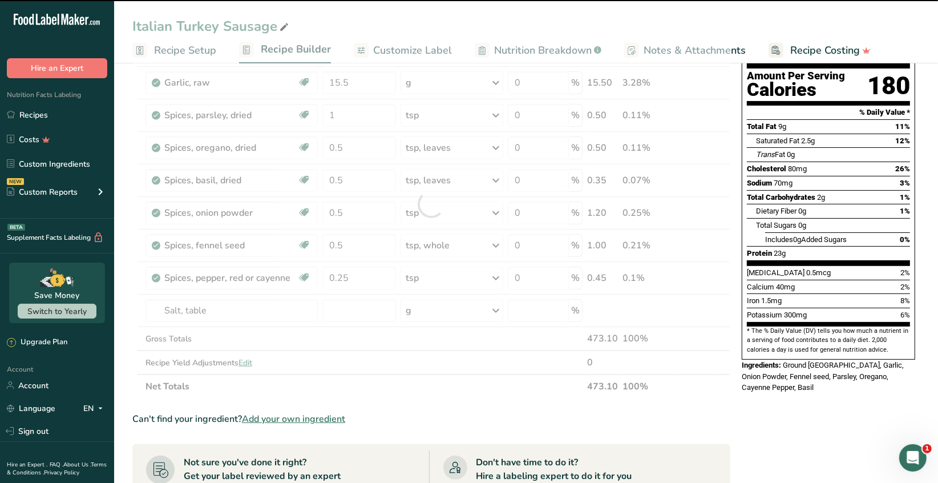
type input "0"
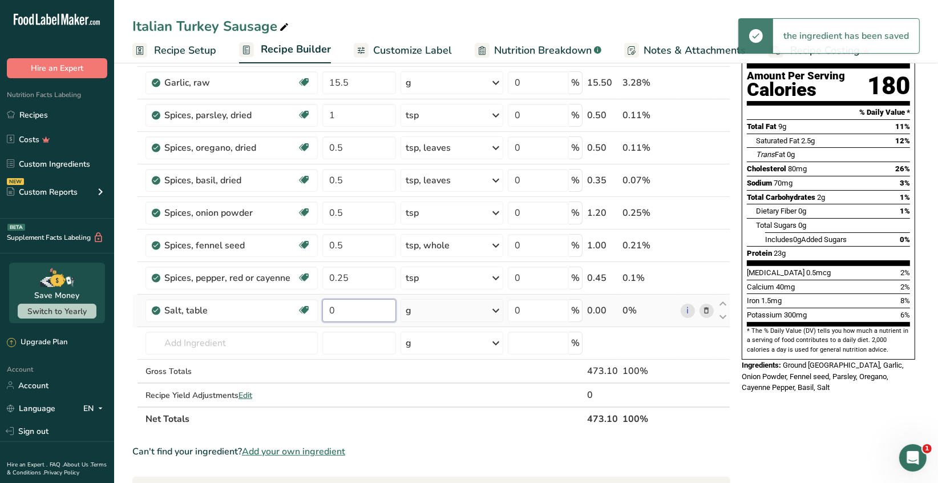
click at [345, 314] on input "0" at bounding box center [359, 310] width 74 height 23
type input "0.5"
click at [497, 309] on div "Ingredient * Amount * Unit * Waste * .a-a{fill:#347362;}.b-a{fill:#fff;} Grams …" at bounding box center [431, 220] width 598 height 421
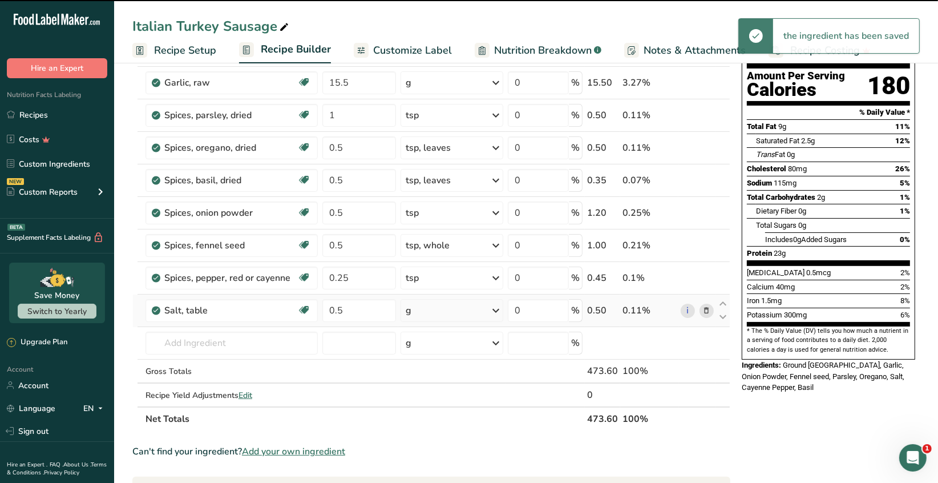
click at [497, 309] on icon at bounding box center [496, 310] width 14 height 21
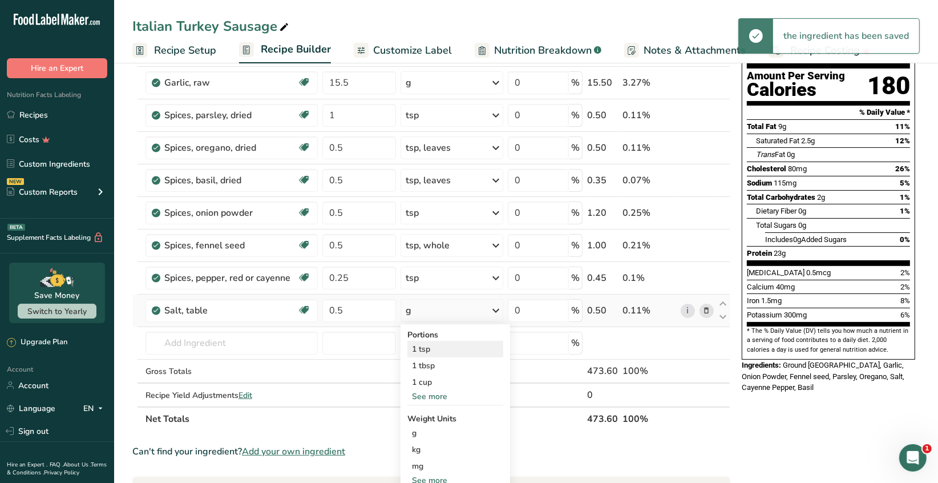
click at [426, 346] on div "1 tsp" at bounding box center [456, 349] width 96 height 17
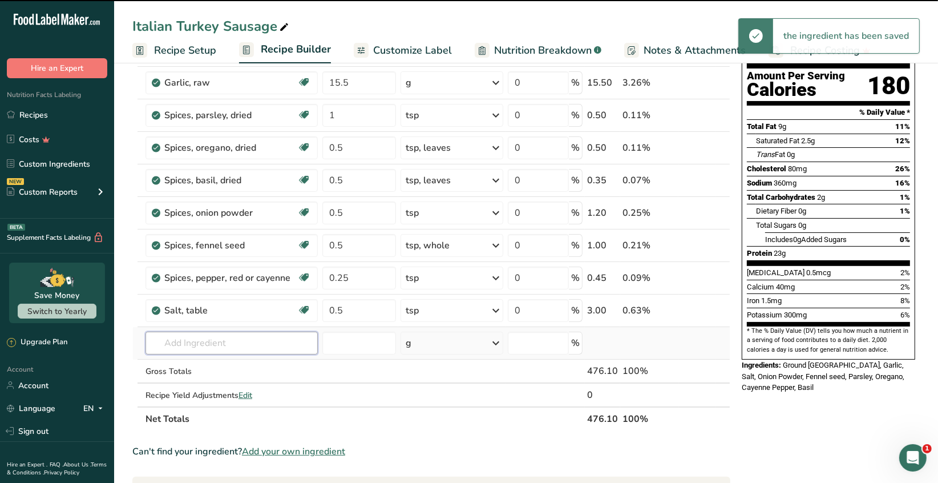
click at [176, 341] on input "text" at bounding box center [232, 343] width 172 height 23
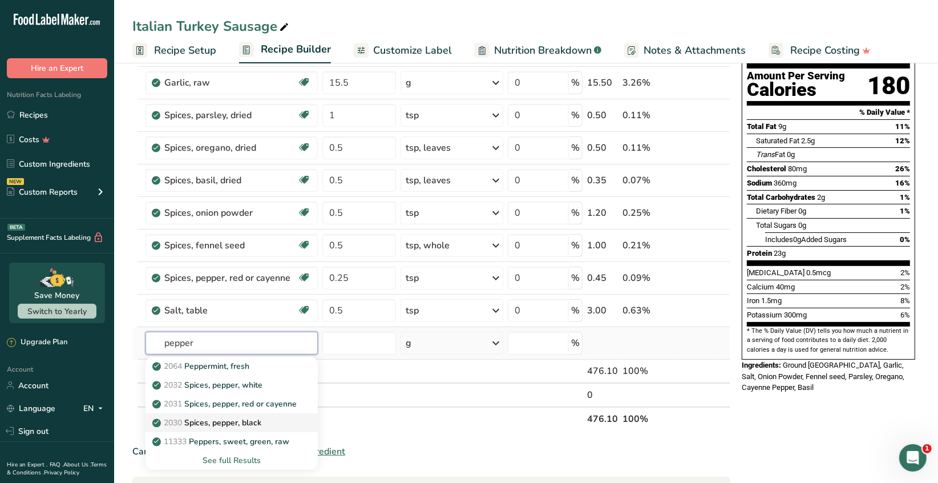
type input "pepper"
click at [255, 418] on p "2030 Spices, pepper, black" at bounding box center [208, 423] width 107 height 12
type input "Spices, pepper, black"
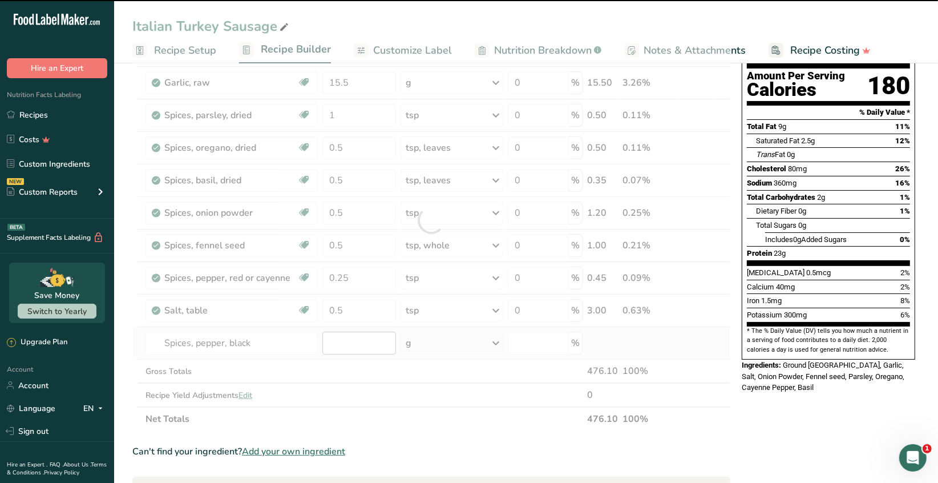
type input "0"
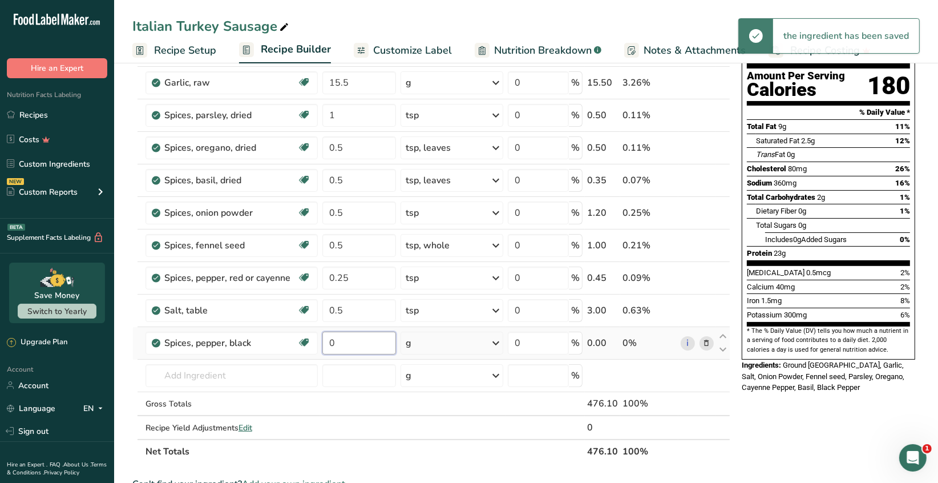
click at [342, 338] on input "0" at bounding box center [359, 343] width 74 height 23
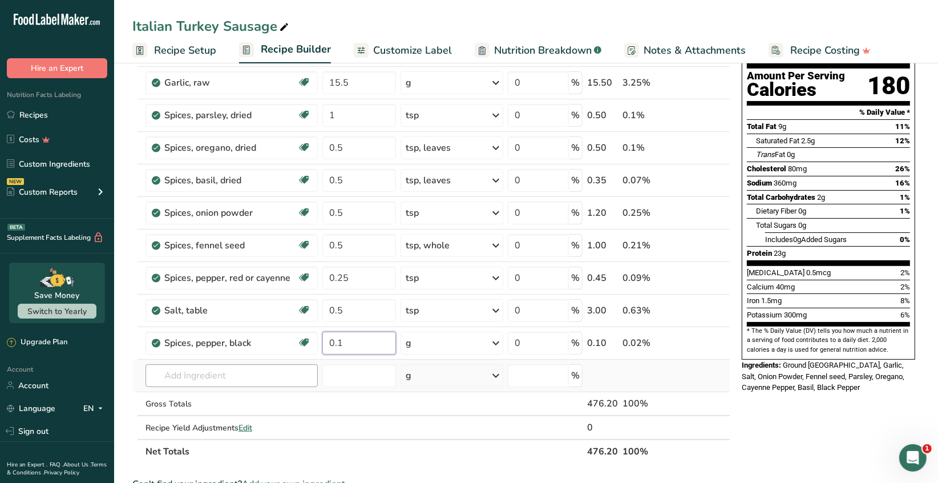
type input "0.1"
click at [255, 369] on div "Ingredient * Amount * Unit * Waste * .a-a{fill:#347362;}.b-a{fill:#fff;} Grams …" at bounding box center [431, 237] width 598 height 454
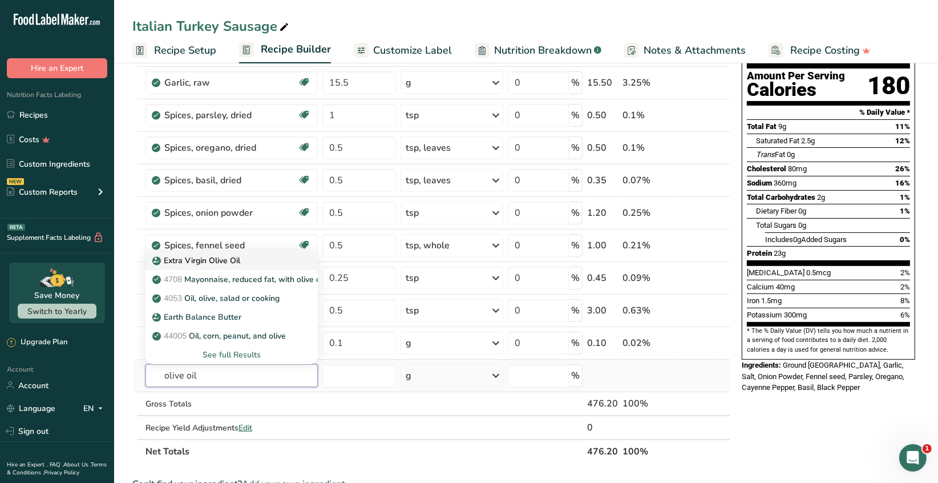
type input "olive oil"
click at [231, 260] on p "Extra Virgin Olive Oil" at bounding box center [198, 261] width 86 height 12
type input "Extra Virgin Olive Oil"
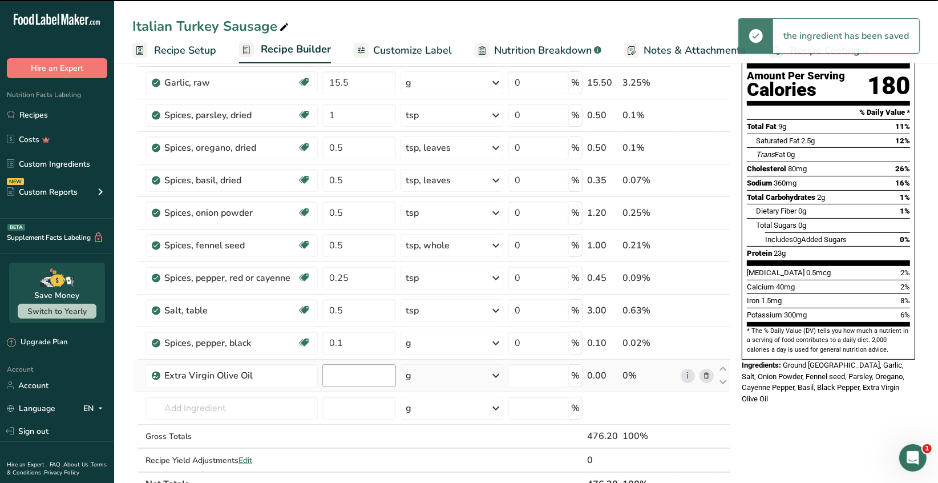
type input "0"
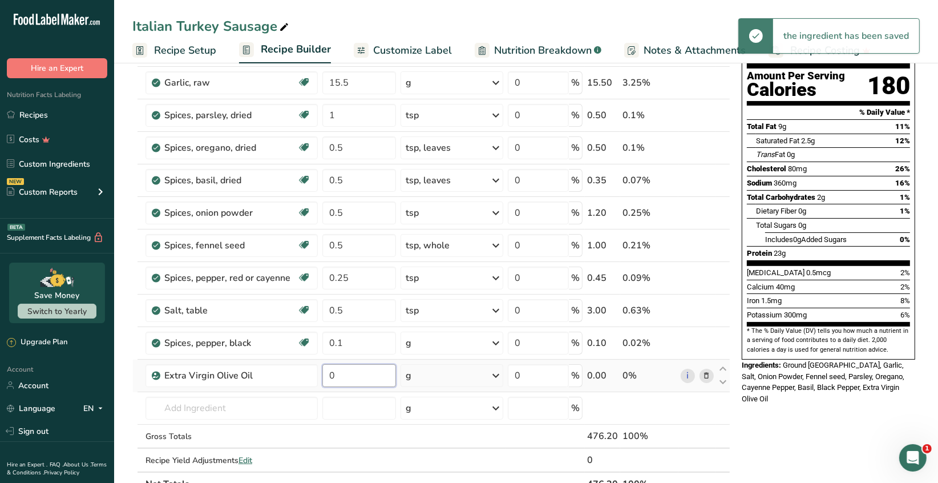
click at [348, 370] on input "0" at bounding box center [359, 375] width 74 height 23
type input "1"
click at [498, 376] on div "Ingredient * Amount * Unit * Waste * .a-a{fill:#347362;}.b-a{fill:#fff;} Grams …" at bounding box center [431, 253] width 598 height 486
click at [497, 374] on icon at bounding box center [496, 375] width 14 height 21
click at [337, 374] on input "1" at bounding box center [359, 375] width 74 height 23
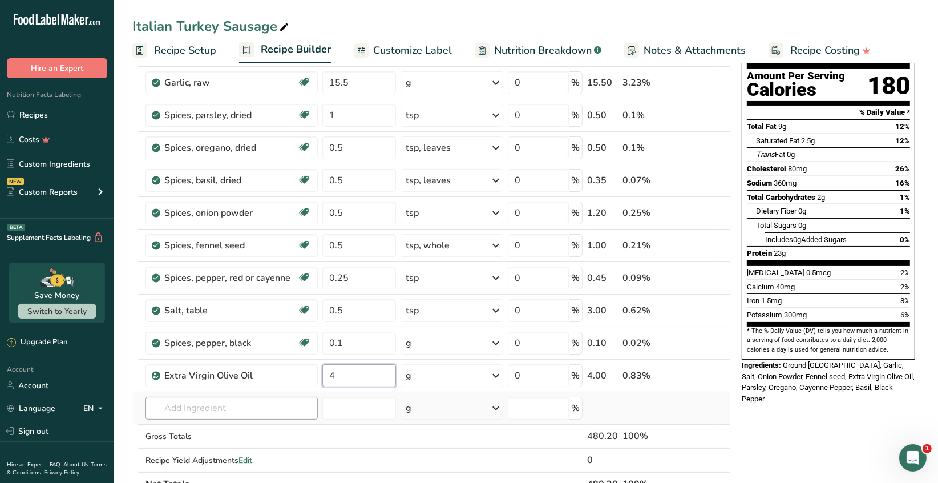
type input "4"
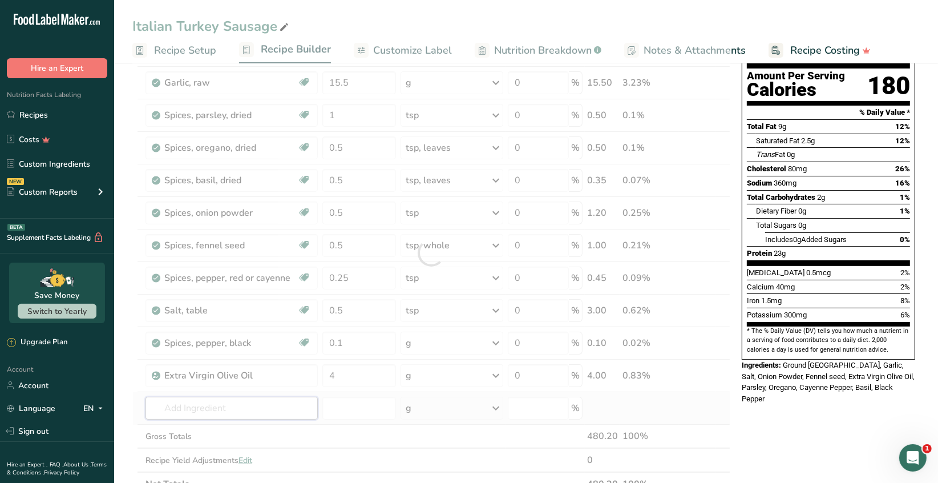
click at [268, 409] on div "Ingredient * Amount * Unit * Waste * .a-a{fill:#347362;}.b-a{fill:#fff;} Grams …" at bounding box center [431, 253] width 598 height 486
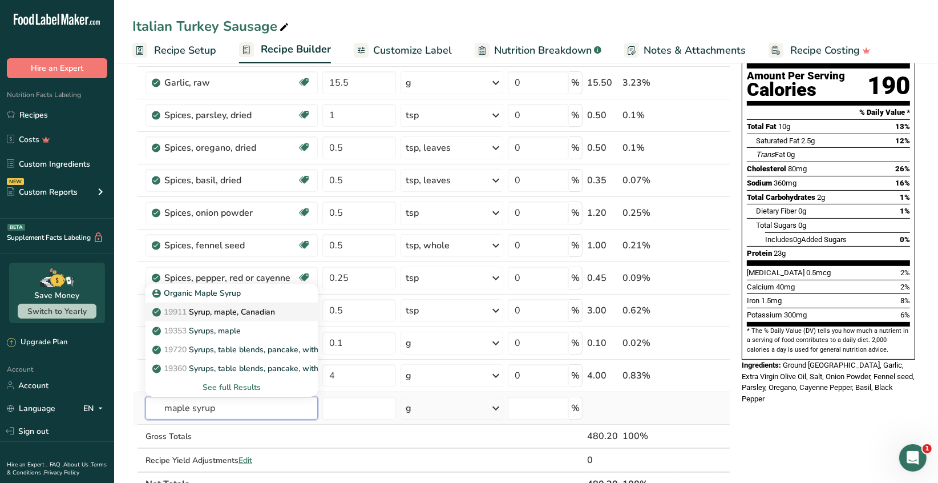
type input "maple syrup"
click at [241, 315] on p "19911 Syrup, maple, [DEMOGRAPHIC_DATA]" at bounding box center [215, 312] width 120 height 12
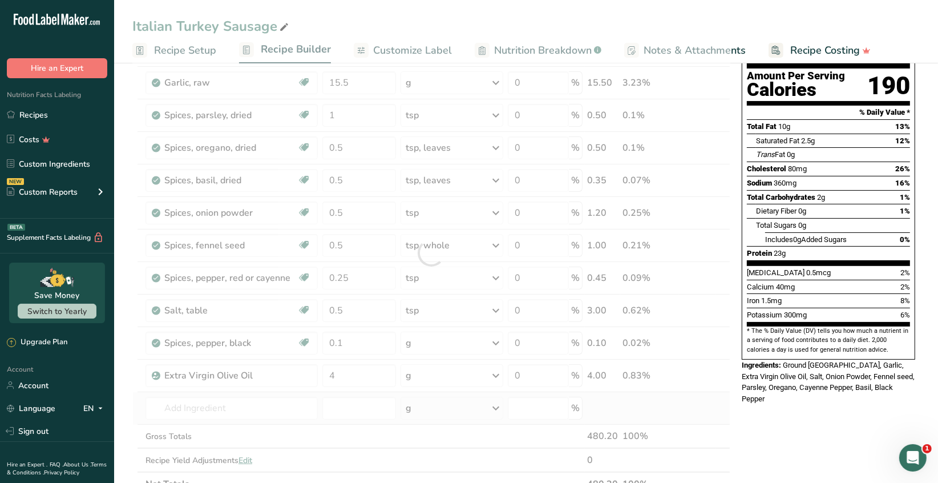
type input "Syrup, maple, Canadian"
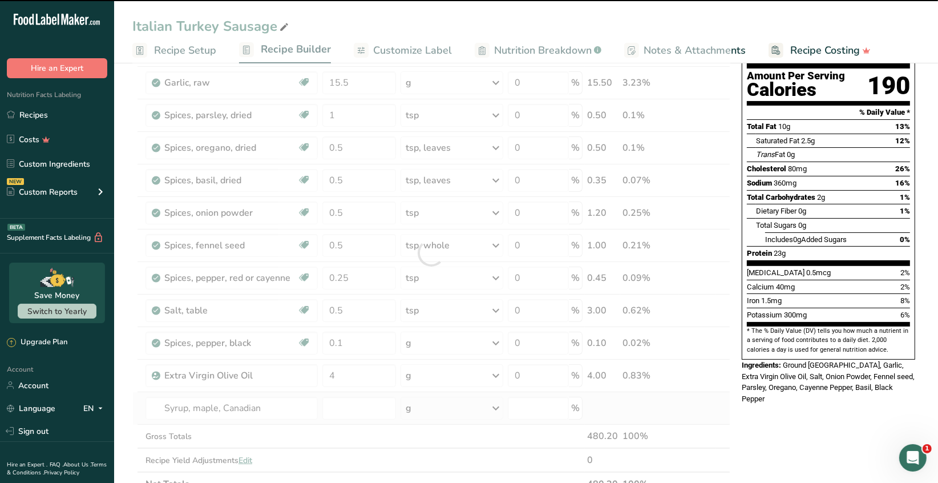
type input "0"
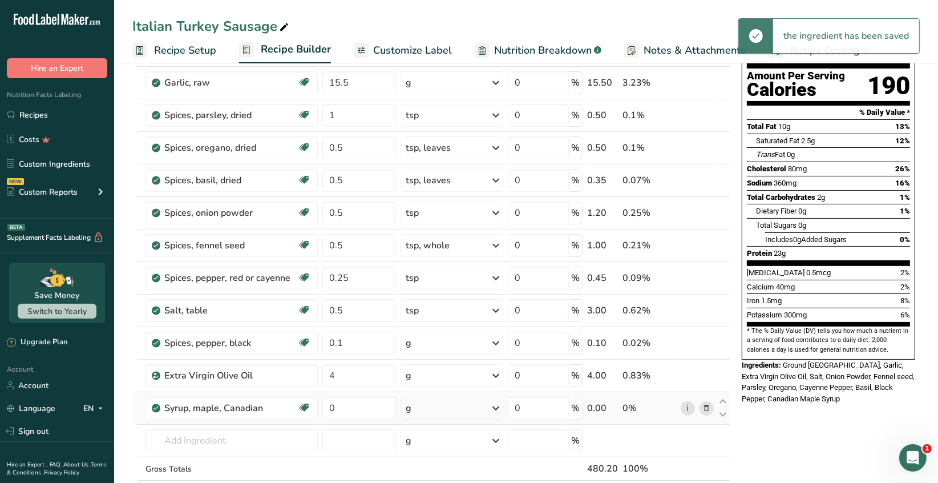
click at [708, 410] on icon at bounding box center [707, 408] width 8 height 12
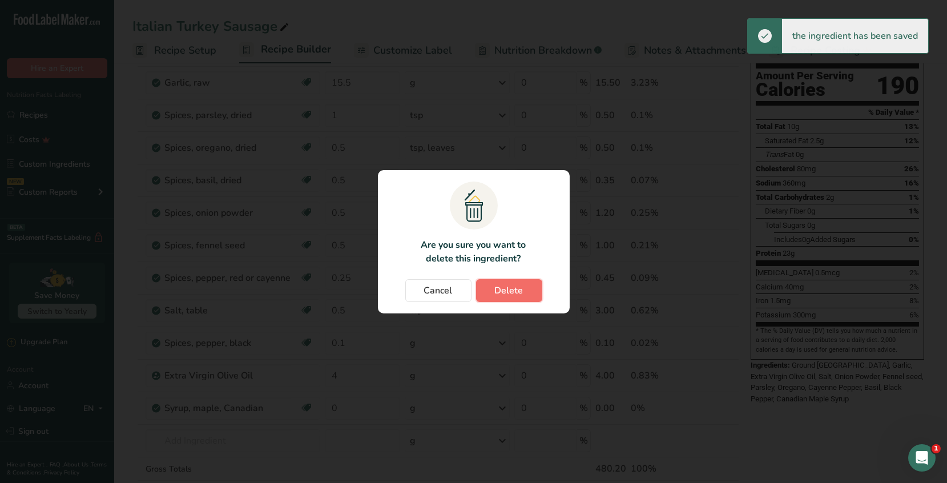
click at [524, 292] on button "Delete" at bounding box center [509, 290] width 66 height 23
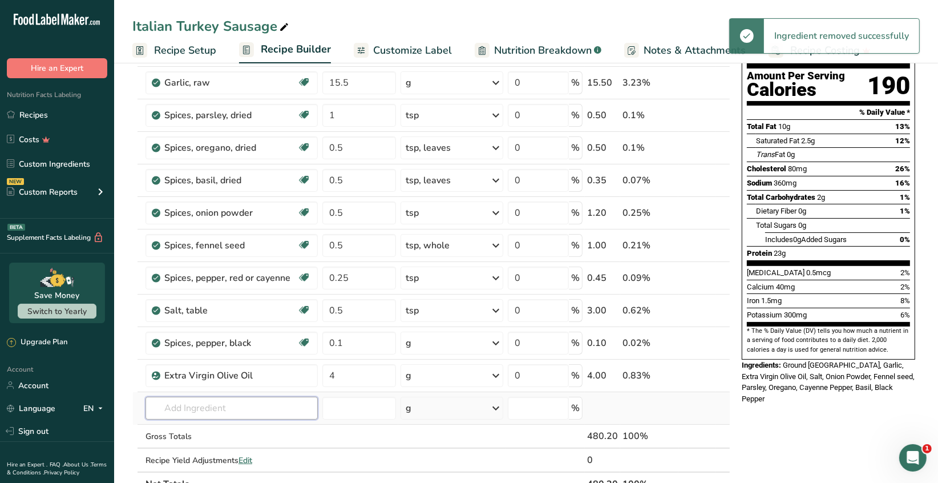
drag, startPoint x: 200, startPoint y: 395, endPoint x: 205, endPoint y: 393, distance: 6.0
click at [205, 393] on td "Organic Maple Syrup 19911 Syrup, maple, [DEMOGRAPHIC_DATA] 19353 Syrups, maple …" at bounding box center [231, 408] width 177 height 33
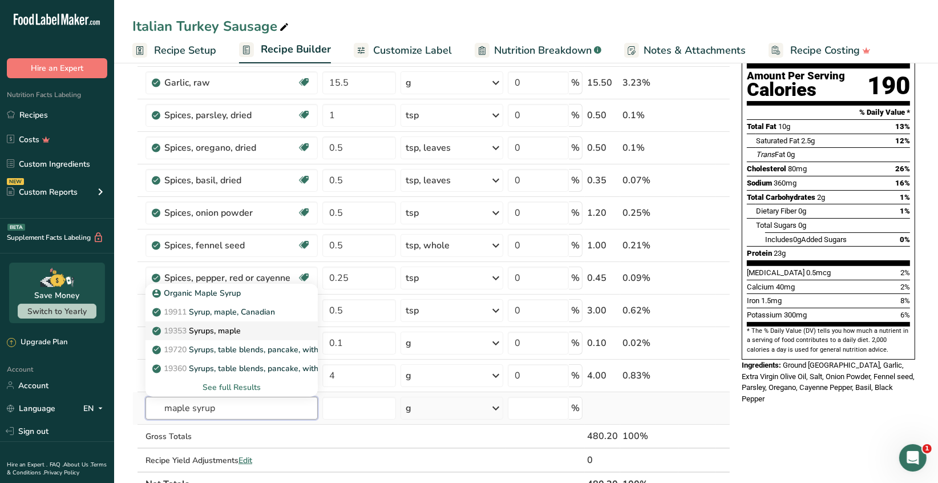
type input "maple syrup"
click at [235, 330] on p "19353 Syrups, maple" at bounding box center [198, 331] width 86 height 12
type input "Syrups, maple"
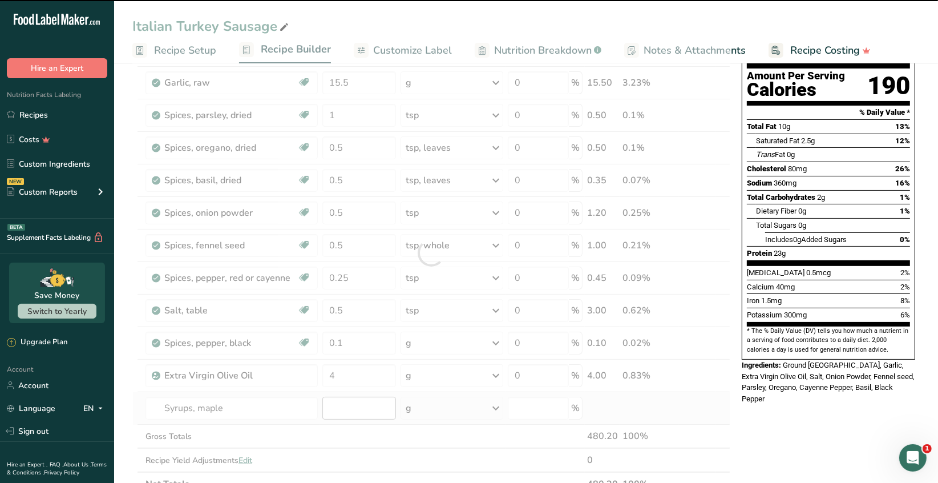
type input "0"
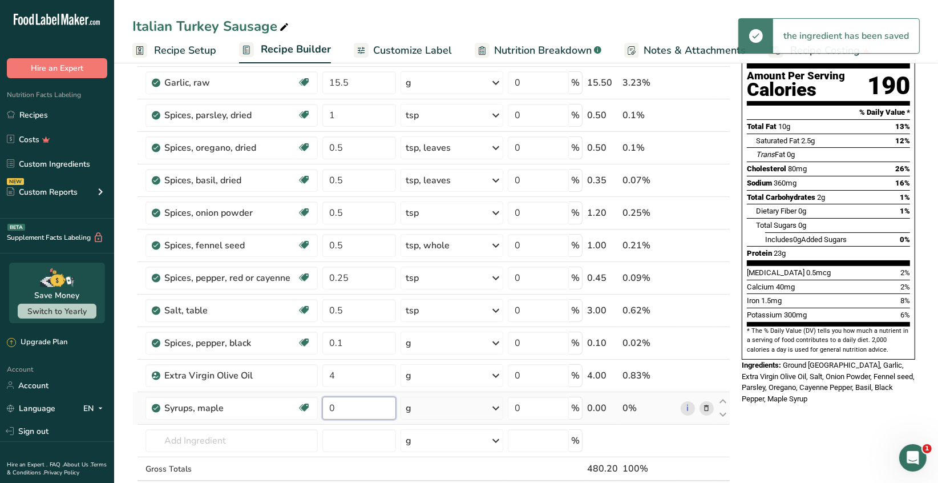
click at [337, 408] on input "0" at bounding box center [359, 408] width 74 height 23
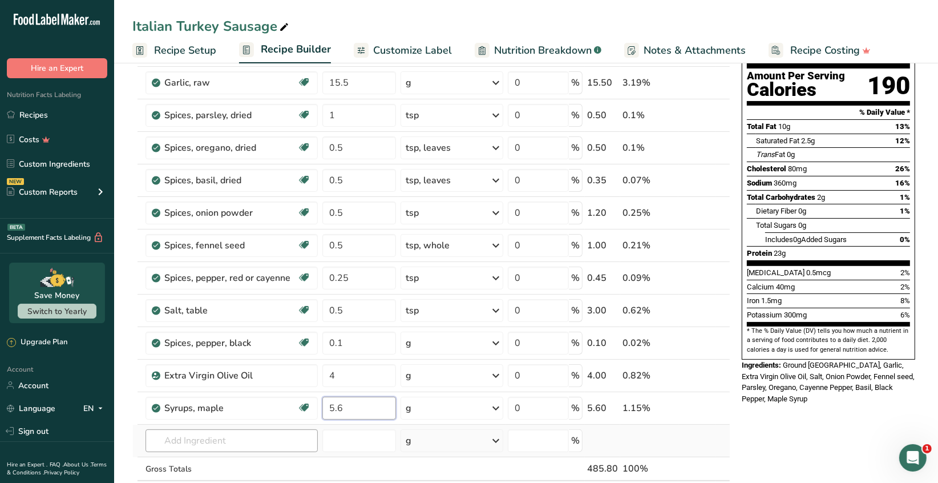
type input "5.6"
click at [255, 435] on div "Ingredient * Amount * Unit * Waste * .a-a{fill:#347362;}.b-a{fill:#fff;} Grams …" at bounding box center [431, 269] width 598 height 519
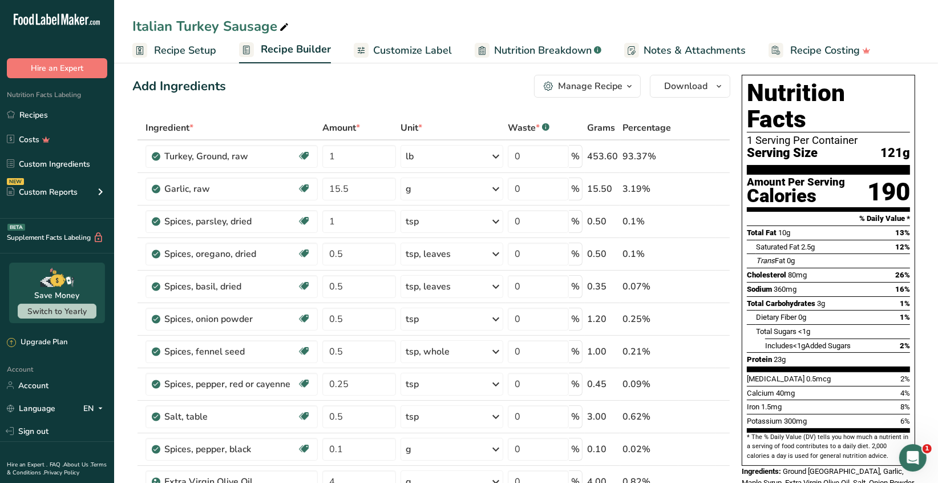
scroll to position [0, 0]
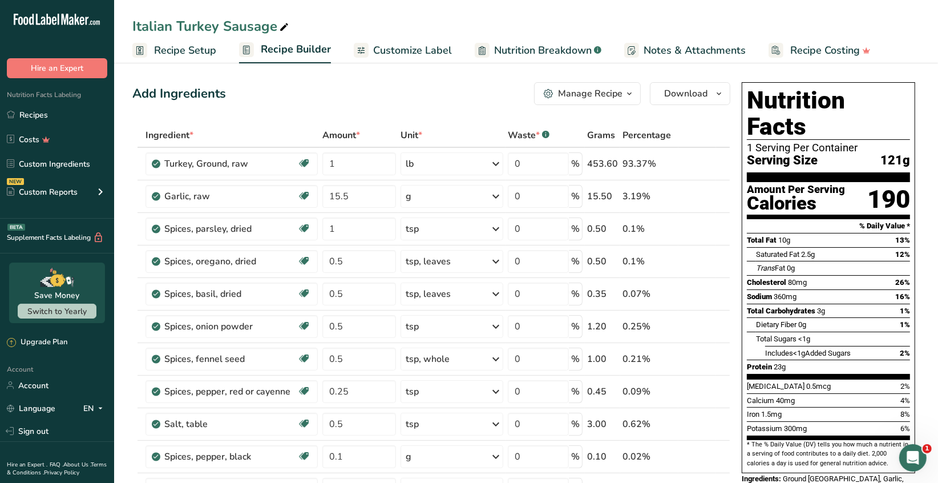
click at [630, 91] on icon "button" at bounding box center [629, 94] width 9 height 14
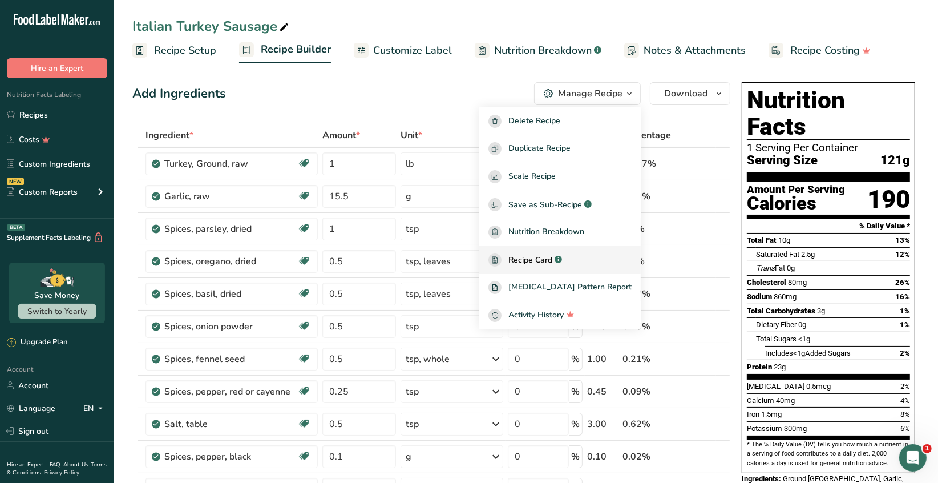
click at [553, 263] on span "Recipe Card" at bounding box center [531, 260] width 44 height 12
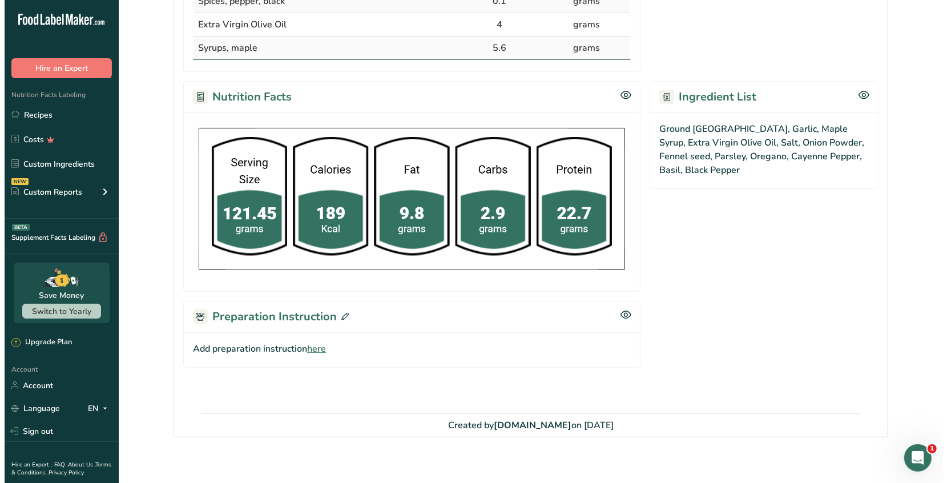
scroll to position [510, 0]
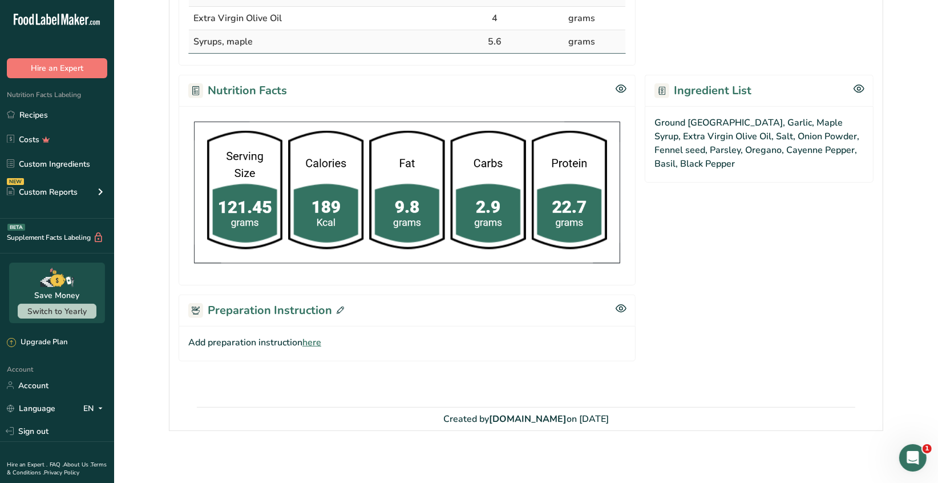
click at [341, 309] on icon at bounding box center [340, 310] width 7 height 7
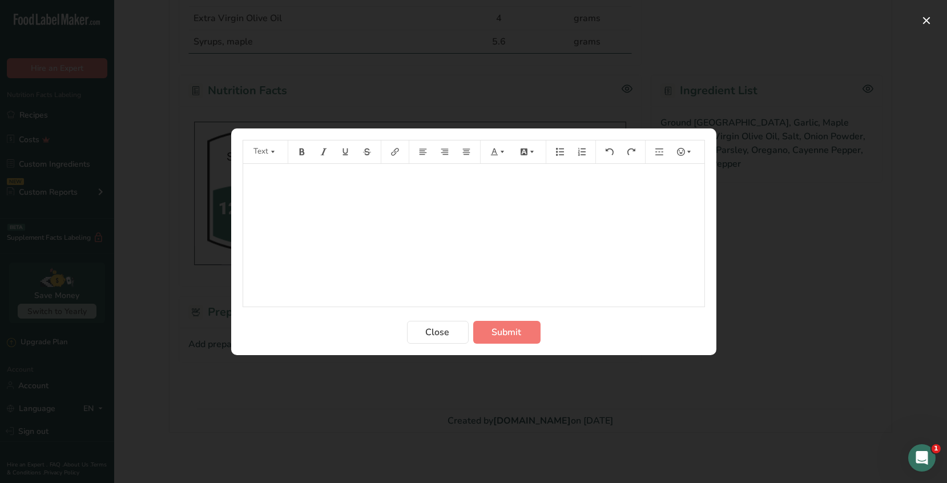
click at [253, 180] on p "﻿" at bounding box center [474, 180] width 450 height 14
click at [301, 152] on icon "Preparation instructions modal" at bounding box center [302, 152] width 8 height 8
click at [302, 157] on button "Preparation instructions modal" at bounding box center [301, 152] width 17 height 18
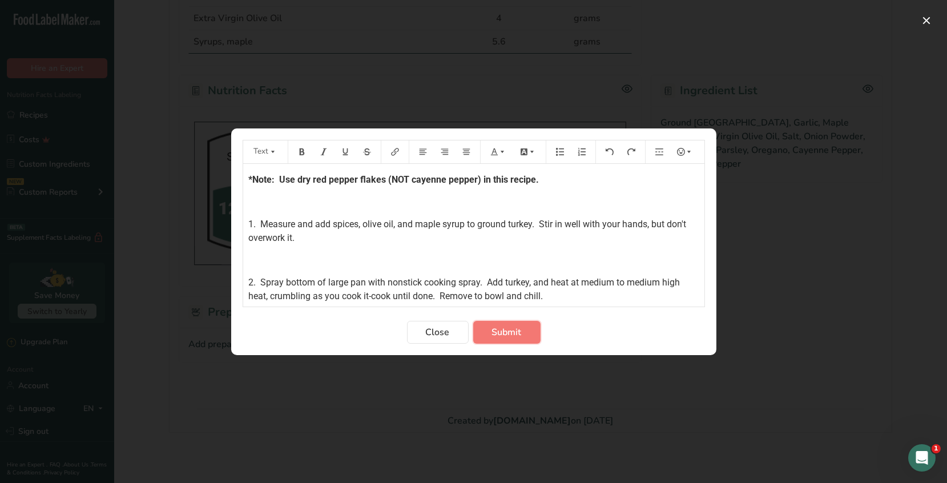
drag, startPoint x: 510, startPoint y: 333, endPoint x: 510, endPoint y: 325, distance: 8.0
click at [510, 333] on span "Submit" at bounding box center [507, 332] width 30 height 14
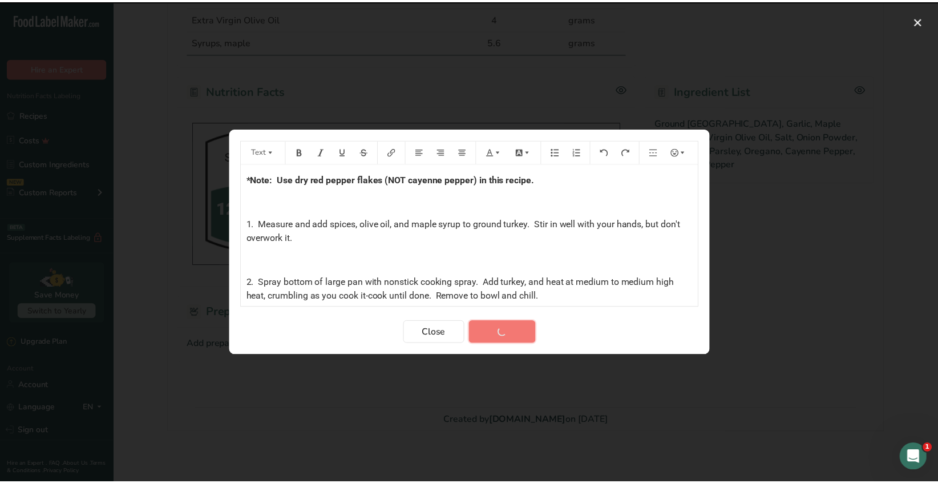
scroll to position [483, 0]
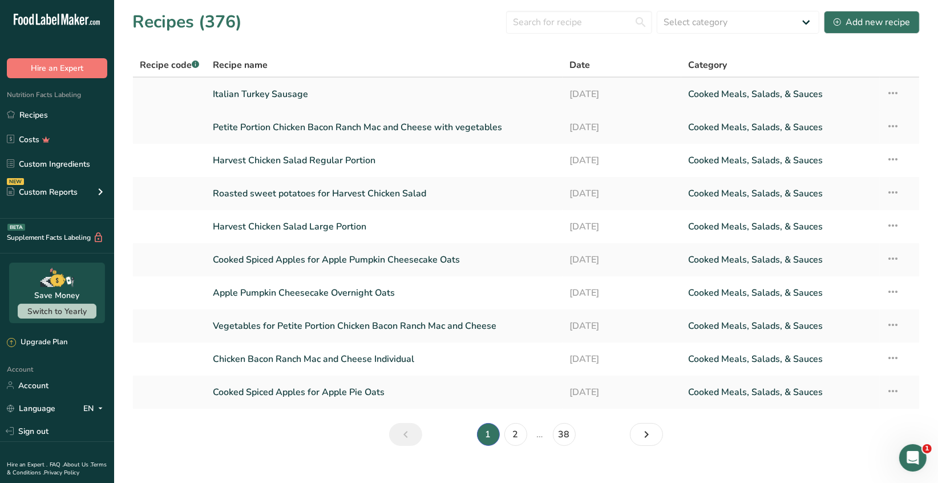
click at [897, 91] on icon at bounding box center [894, 93] width 14 height 21
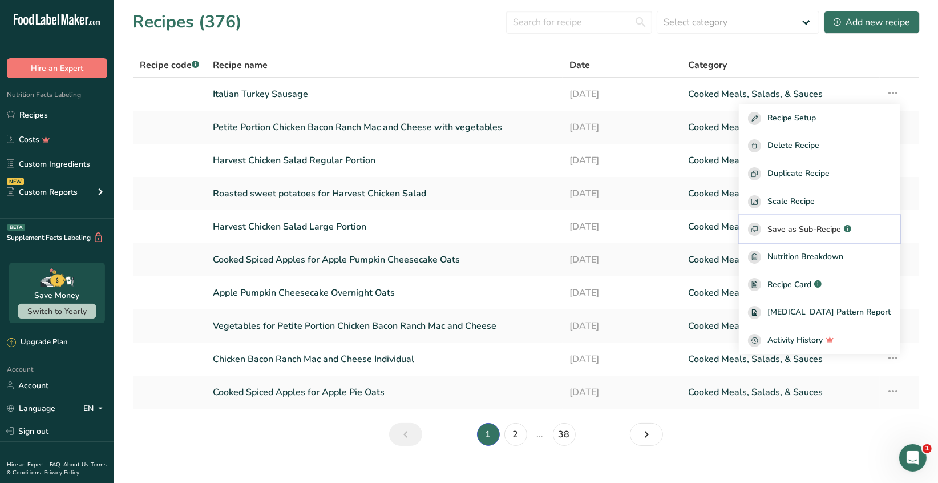
click at [836, 229] on span "Save as Sub-Recipe" at bounding box center [805, 229] width 74 height 12
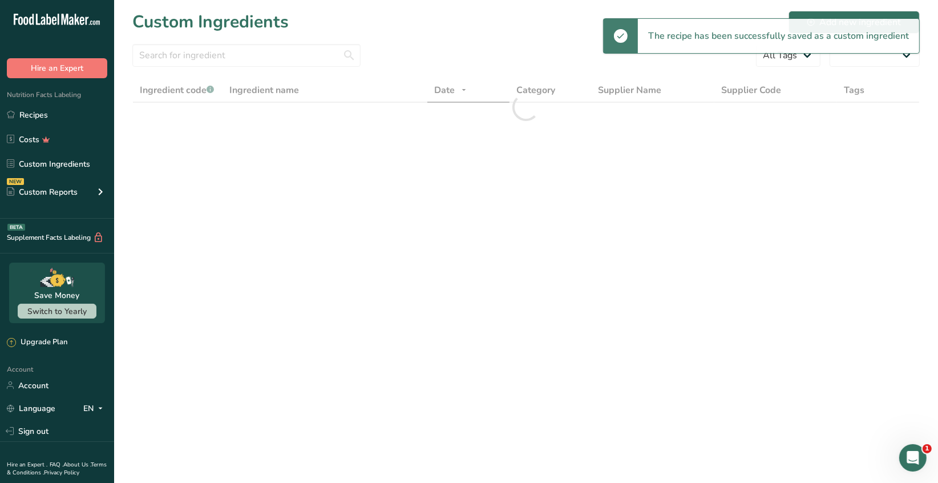
select select "30"
